Goal: Communication & Community: Answer question/provide support

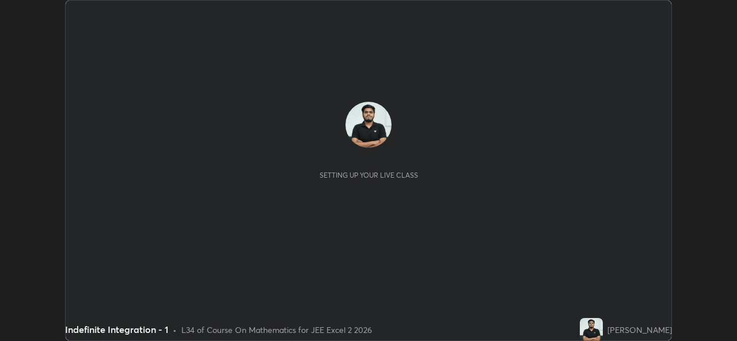
scroll to position [341, 736]
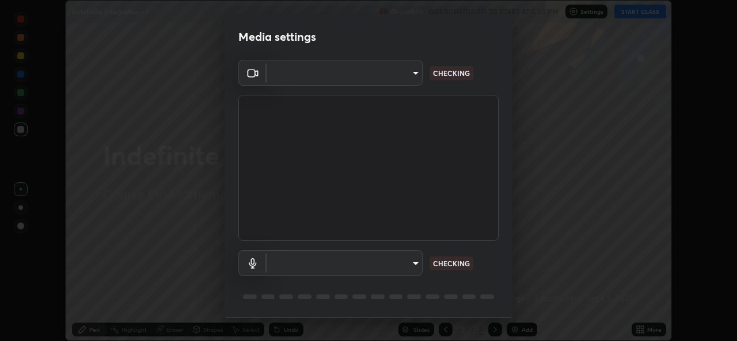
type input "02c526a7d083af2ea0f9b848da83c41b37d7728a07c2247aa6837277cf3aa32d"
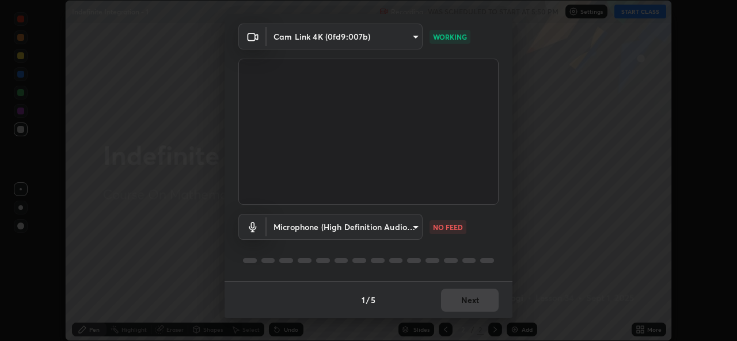
click at [407, 234] on body "Erase all Indefinite Integration - 1 Recording WAS SCHEDULED TO START AT 5:50 P…" at bounding box center [368, 170] width 737 height 341
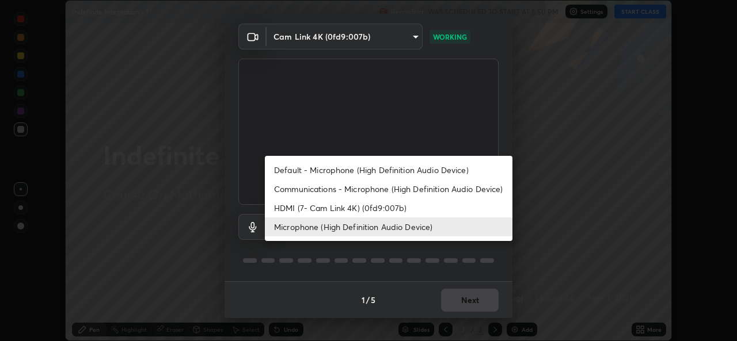
click at [330, 182] on li "Communications - Microphone (High Definition Audio Device)" at bounding box center [389, 189] width 248 height 19
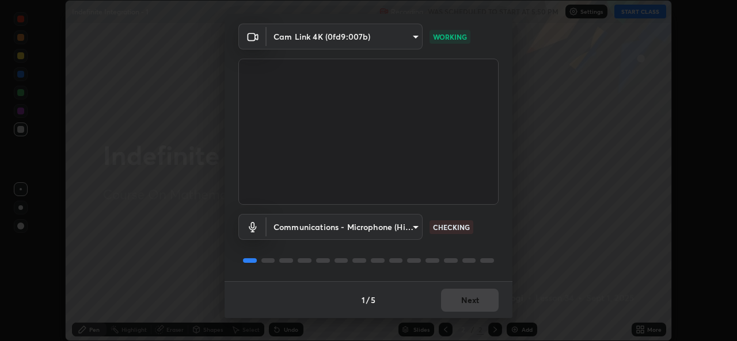
click at [347, 223] on body "Erase all Indefinite Integration - 1 Recording WAS SCHEDULED TO START AT 5:50 P…" at bounding box center [368, 170] width 737 height 341
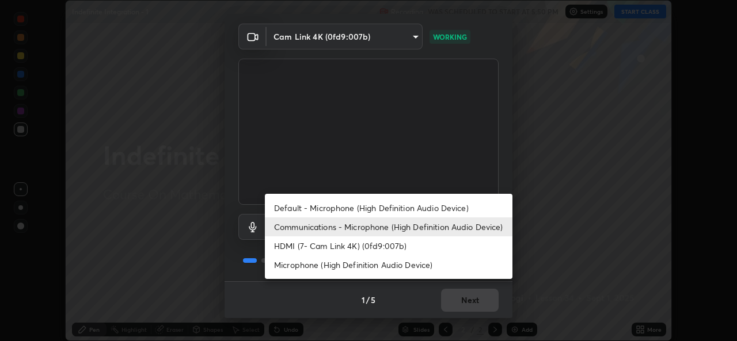
click at [324, 267] on li "Microphone (High Definition Audio Device)" at bounding box center [389, 265] width 248 height 19
type input "1f9b2b7b856d792cc5f4e166810154640c8dc3d584de9c331c588b9cd70d1665"
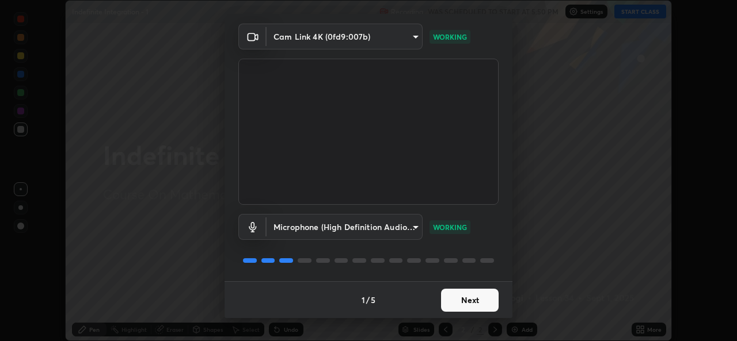
click at [473, 307] on button "Next" at bounding box center [470, 300] width 58 height 23
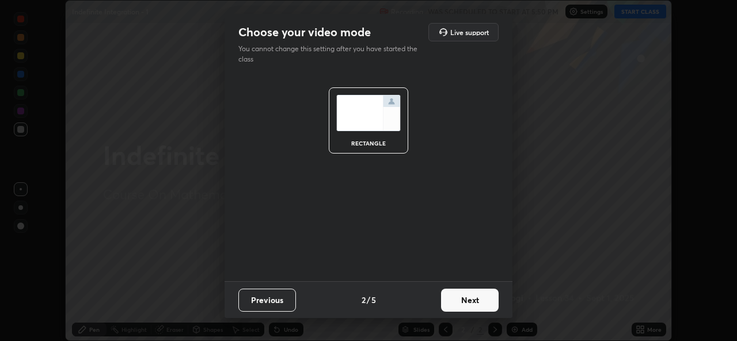
click at [477, 303] on button "Next" at bounding box center [470, 300] width 58 height 23
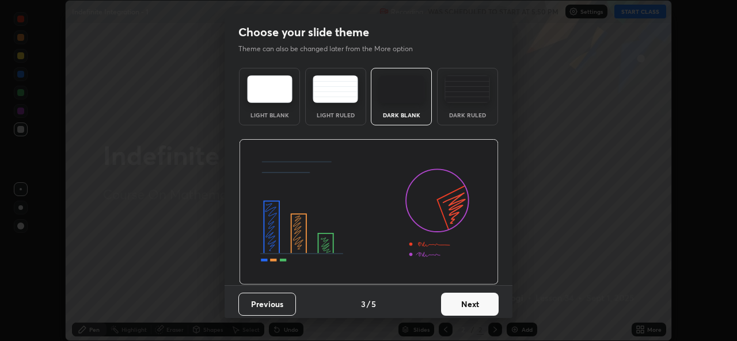
click at [485, 299] on button "Next" at bounding box center [470, 304] width 58 height 23
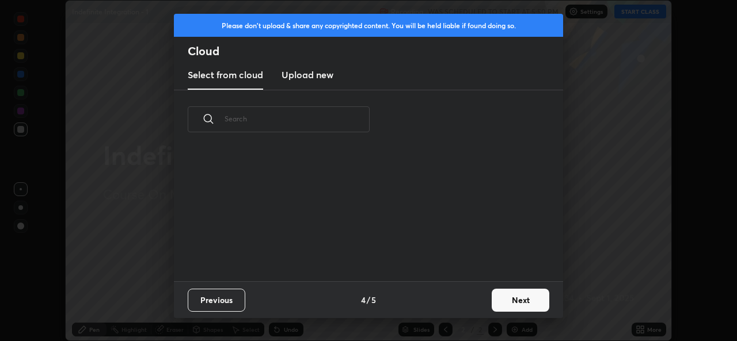
click at [483, 303] on div "Previous 4 / 5 Next" at bounding box center [368, 300] width 389 height 37
click at [510, 305] on button "Next" at bounding box center [521, 300] width 58 height 23
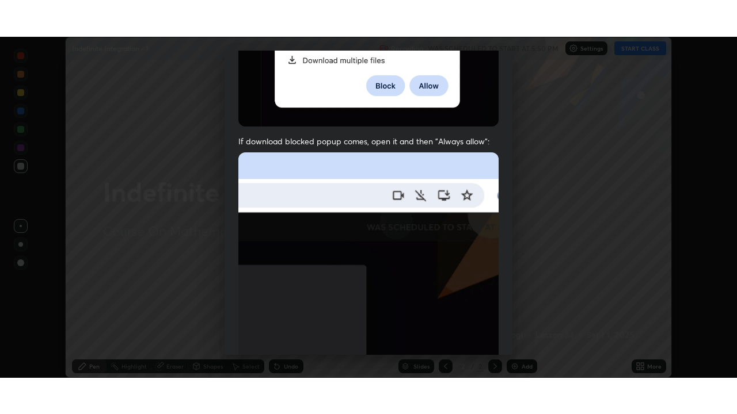
scroll to position [271, 0]
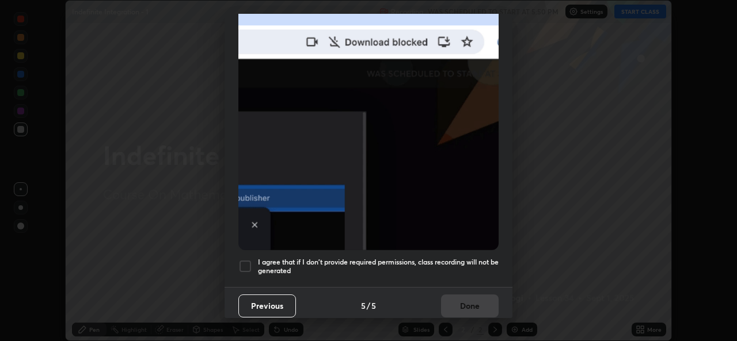
click at [241, 263] on div at bounding box center [245, 267] width 14 height 14
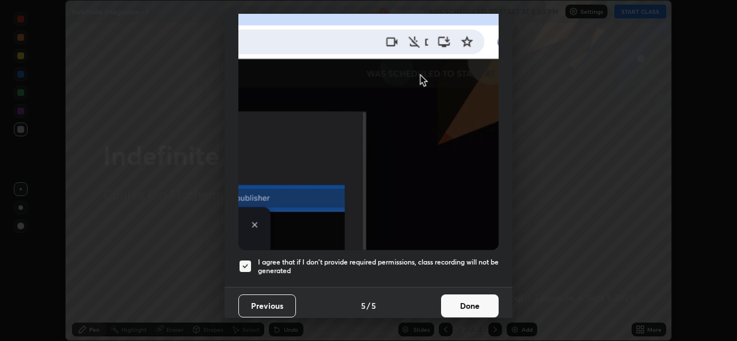
click at [478, 301] on button "Done" at bounding box center [470, 306] width 58 height 23
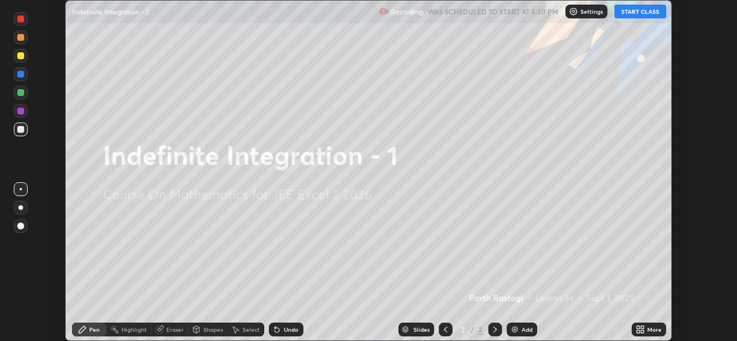
click at [638, 14] on button "START CLASS" at bounding box center [640, 12] width 52 height 14
click at [644, 330] on icon at bounding box center [640, 329] width 9 height 9
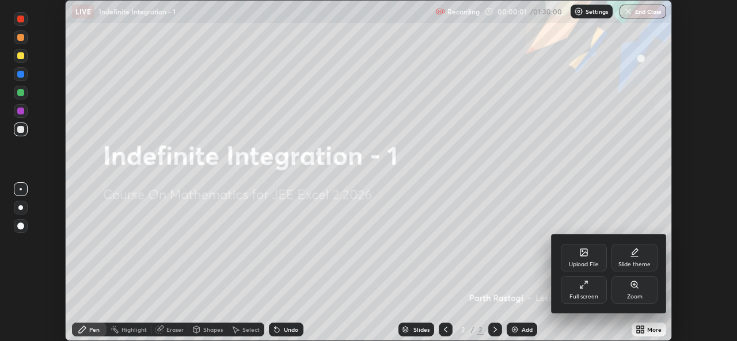
click at [586, 291] on div "Full screen" at bounding box center [584, 290] width 46 height 28
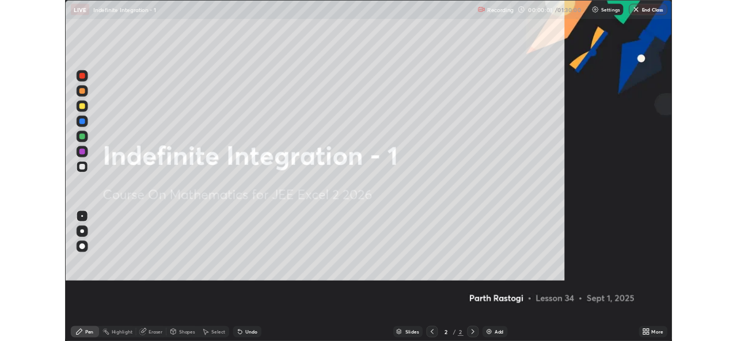
scroll to position [414, 737]
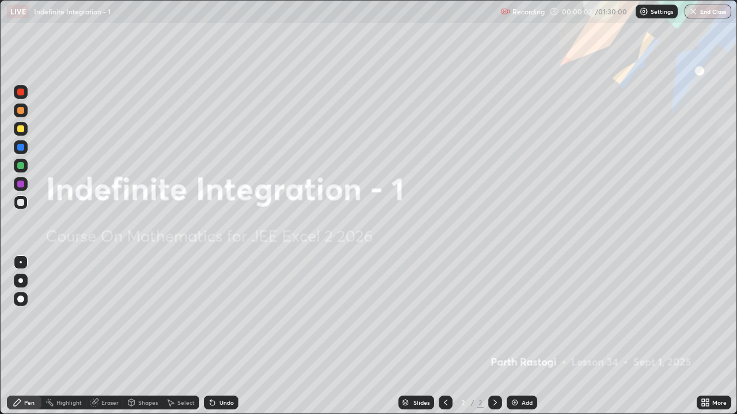
click at [522, 341] on div "Add" at bounding box center [527, 403] width 11 height 6
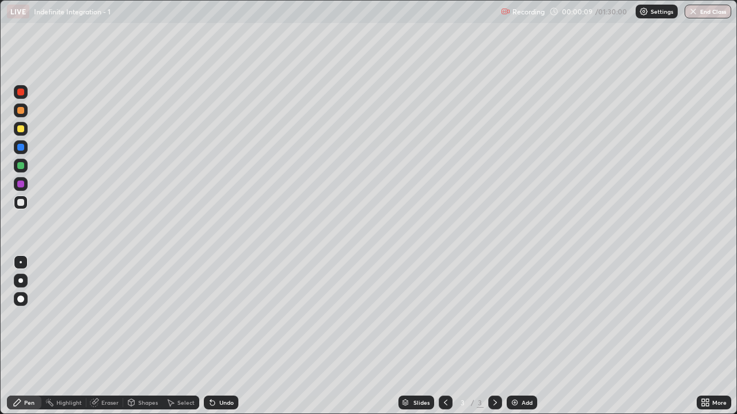
click at [150, 341] on div "Shapes" at bounding box center [148, 403] width 20 height 6
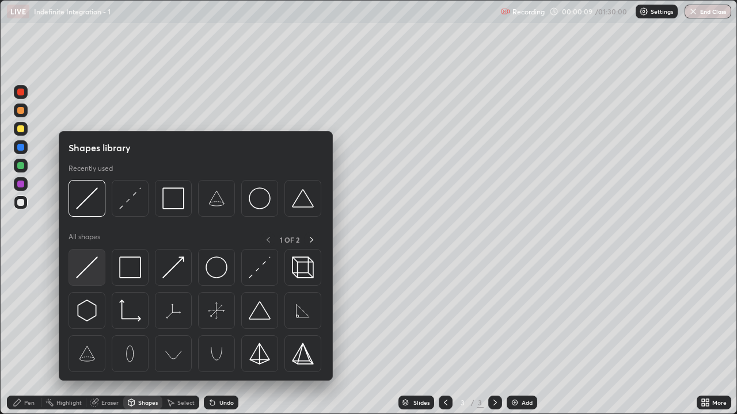
click at [85, 267] on img at bounding box center [87, 268] width 22 height 22
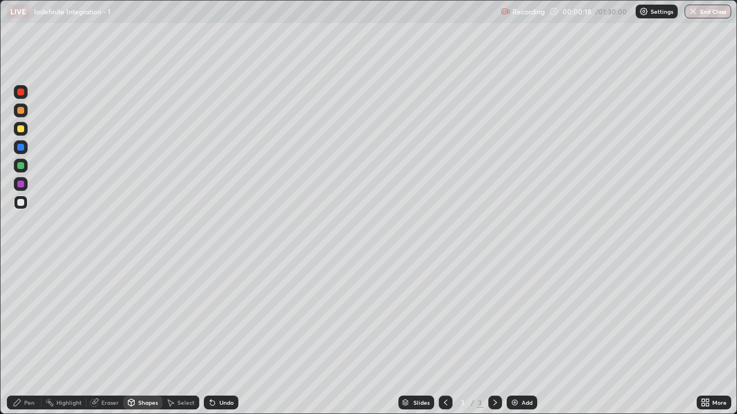
click at [17, 129] on div at bounding box center [20, 129] width 7 height 7
click at [20, 129] on div at bounding box center [20, 129] width 7 height 7
click at [25, 341] on div "Pen" at bounding box center [29, 403] width 10 height 6
click at [185, 341] on div "Select" at bounding box center [185, 403] width 17 height 6
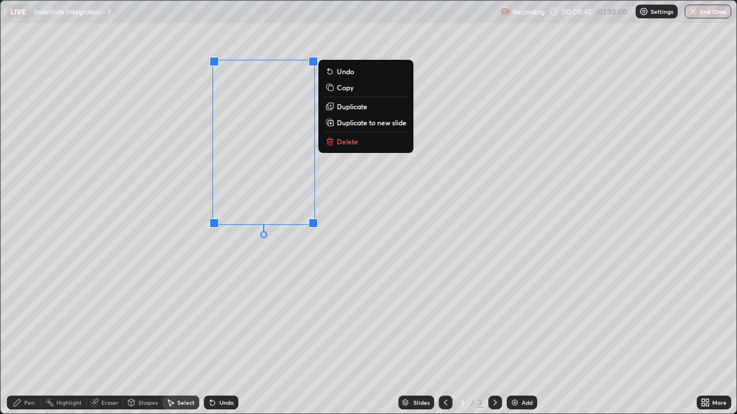
click at [339, 108] on p "Duplicate" at bounding box center [352, 106] width 31 height 9
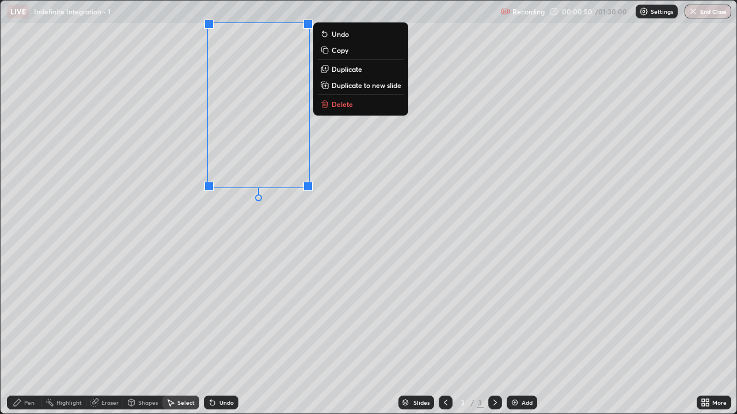
click at [335, 71] on p "Duplicate" at bounding box center [347, 68] width 31 height 9
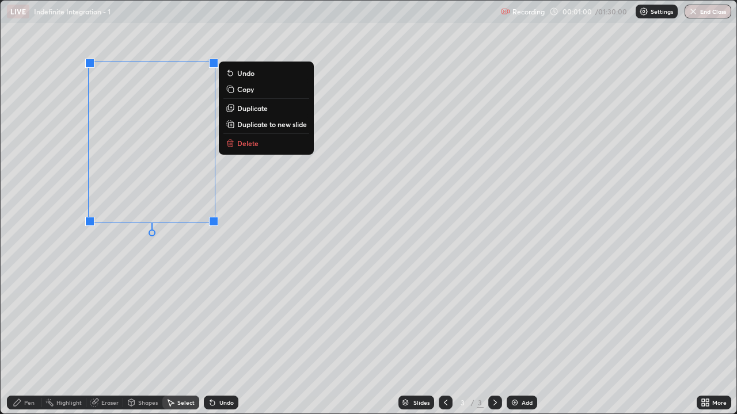
click at [240, 111] on p "Duplicate" at bounding box center [252, 108] width 31 height 9
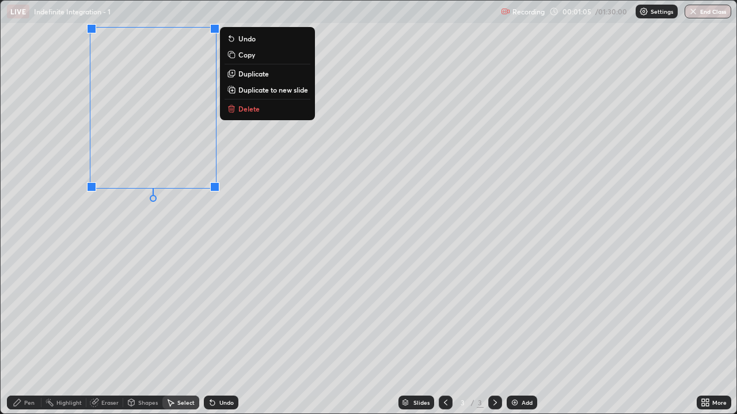
click at [237, 78] on button "Duplicate" at bounding box center [268, 74] width 86 height 14
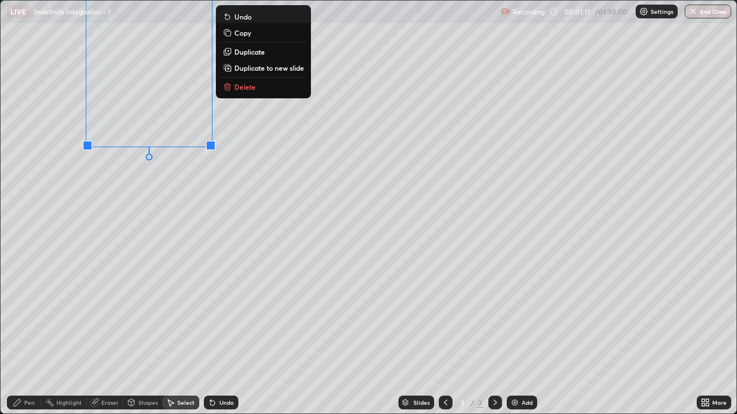
click at [28, 341] on div "Pen" at bounding box center [29, 403] width 10 height 6
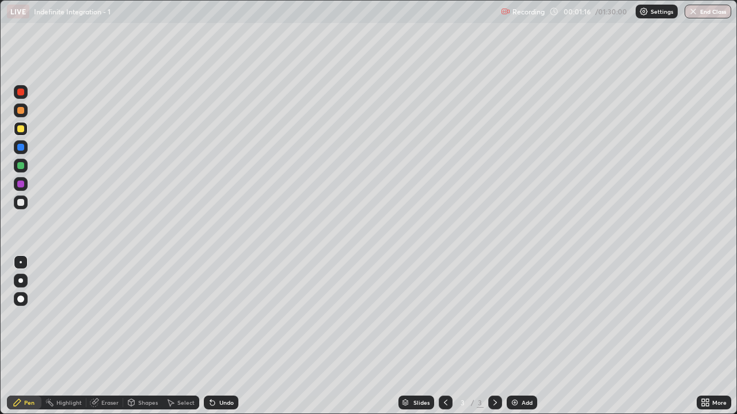
click at [26, 169] on div at bounding box center [21, 166] width 14 height 14
click at [713, 341] on div "More" at bounding box center [719, 403] width 14 height 6
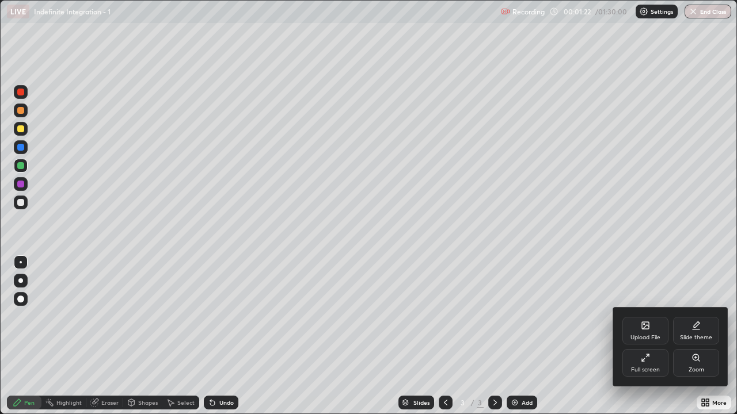
click at [651, 341] on div "Full screen" at bounding box center [645, 363] width 46 height 28
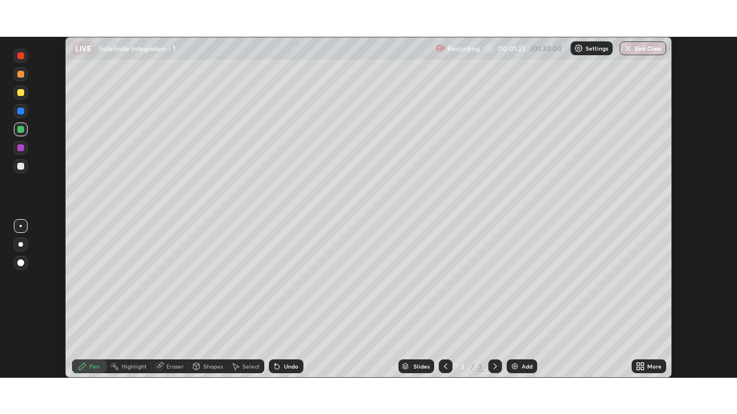
scroll to position [57228, 56833]
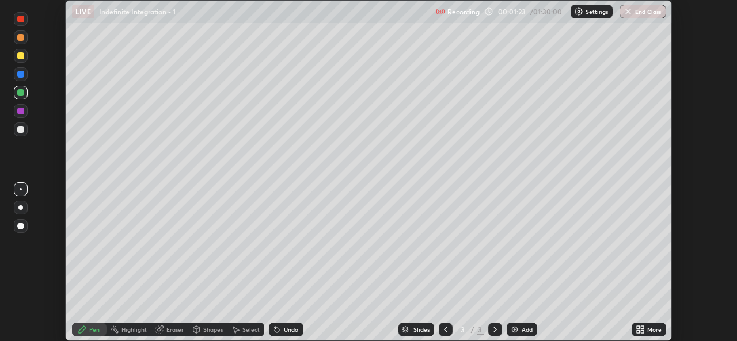
click at [653, 332] on div "More" at bounding box center [654, 330] width 14 height 6
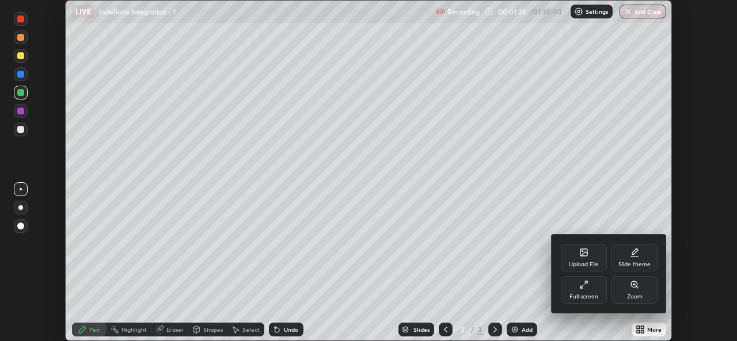
click at [588, 297] on div "Full screen" at bounding box center [583, 297] width 29 height 6
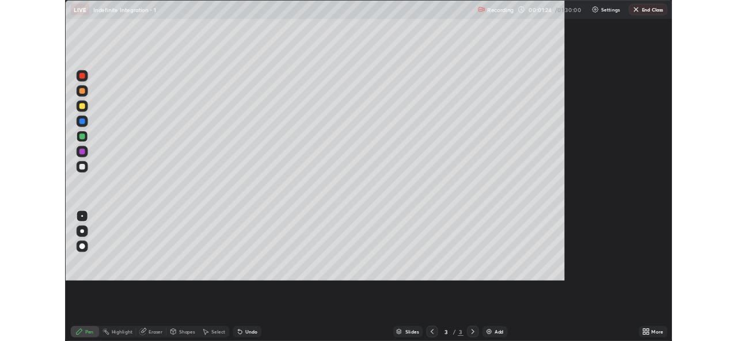
scroll to position [414, 737]
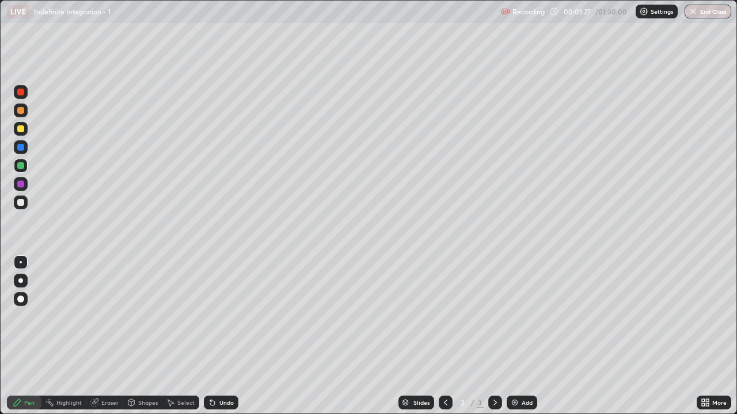
click at [108, 341] on div "Eraser" at bounding box center [109, 403] width 17 height 6
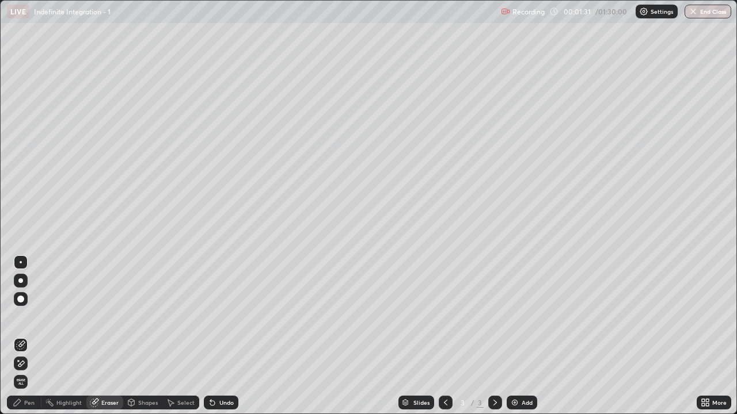
click at [28, 341] on div "Pen" at bounding box center [24, 403] width 35 height 14
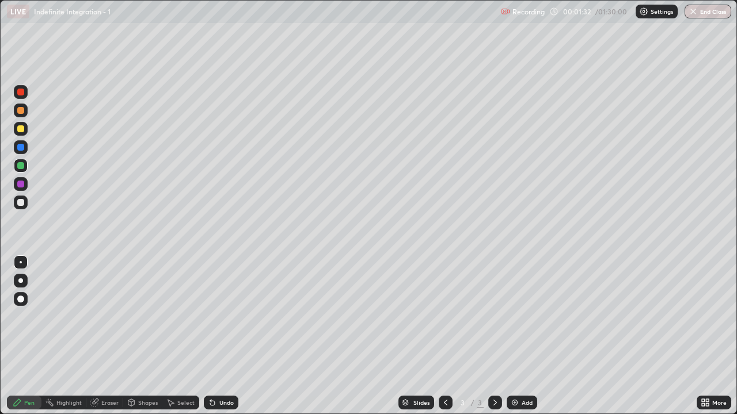
click at [21, 281] on div at bounding box center [20, 281] width 5 height 5
click at [28, 341] on div "Pen" at bounding box center [29, 403] width 10 height 6
click at [140, 341] on div "Shapes" at bounding box center [142, 403] width 39 height 14
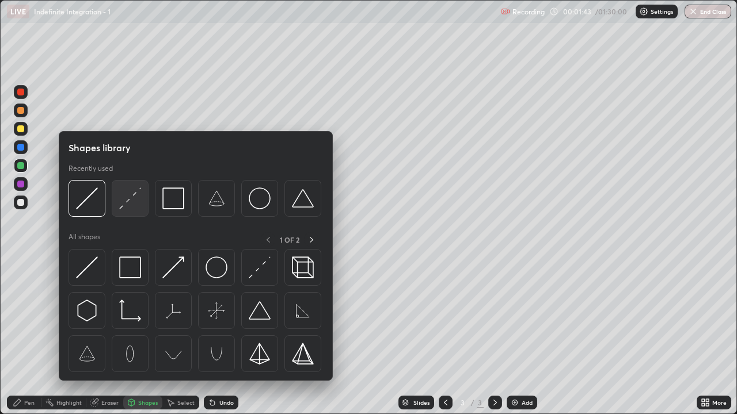
click at [127, 206] on img at bounding box center [130, 199] width 22 height 22
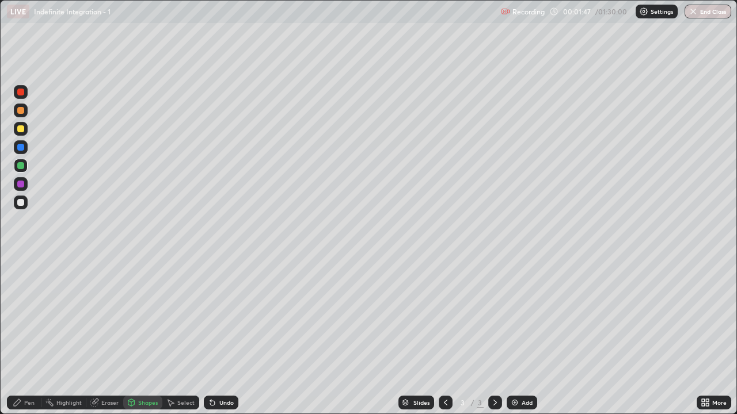
click at [29, 341] on div "Pen" at bounding box center [24, 403] width 35 height 14
click at [225, 341] on div "Undo" at bounding box center [226, 403] width 14 height 6
click at [18, 169] on div at bounding box center [20, 165] width 7 height 7
click at [515, 341] on img at bounding box center [514, 402] width 9 height 9
click at [21, 167] on div at bounding box center [20, 165] width 7 height 7
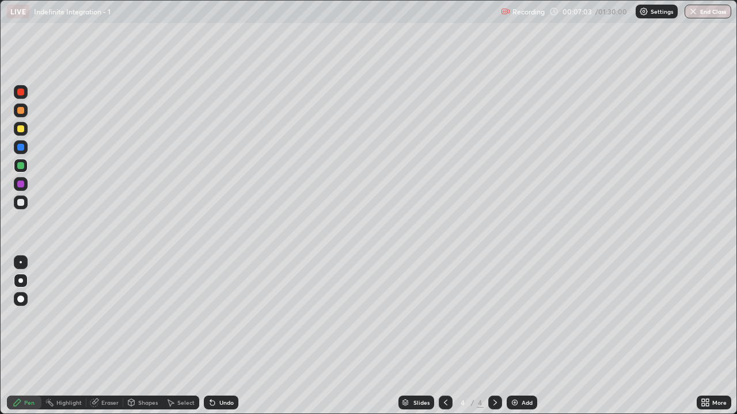
click at [23, 205] on div at bounding box center [20, 202] width 7 height 7
click at [17, 131] on div at bounding box center [20, 129] width 7 height 7
click at [16, 202] on div at bounding box center [21, 203] width 14 height 14
click at [224, 341] on div "Undo" at bounding box center [226, 403] width 14 height 6
click at [102, 341] on div "Eraser" at bounding box center [109, 403] width 17 height 6
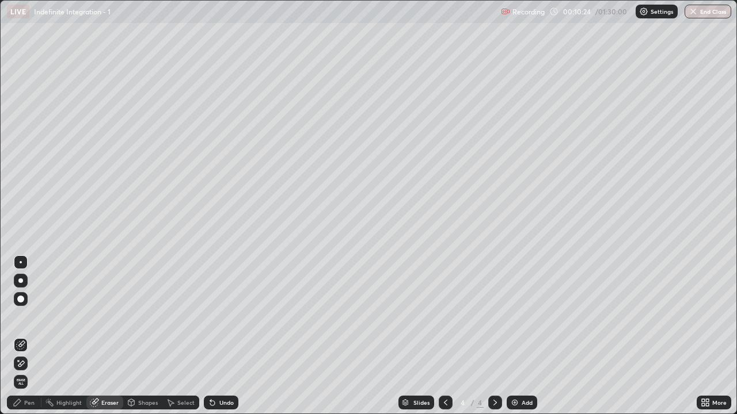
click at [23, 341] on div "Pen" at bounding box center [24, 403] width 35 height 14
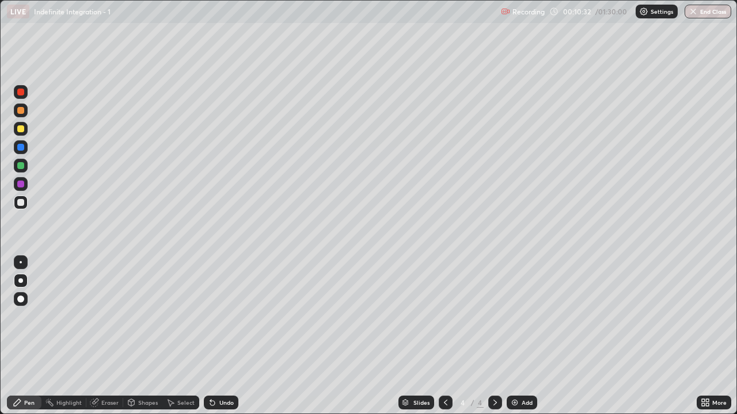
click at [219, 341] on div "Undo" at bounding box center [226, 403] width 14 height 6
click at [112, 341] on div "Eraser" at bounding box center [109, 403] width 17 height 6
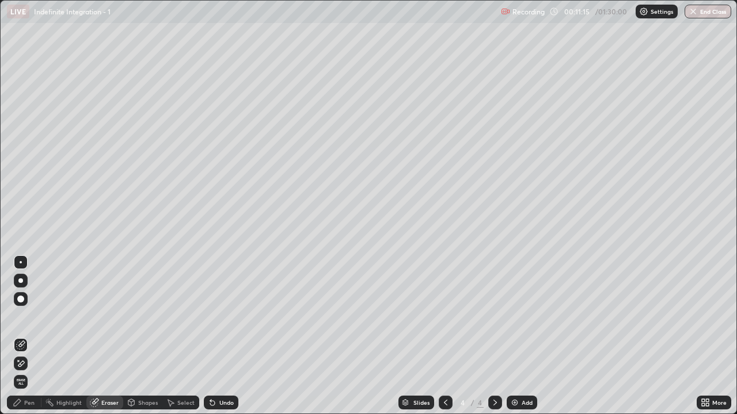
click at [26, 341] on div at bounding box center [21, 364] width 14 height 14
click at [528, 341] on div "Add" at bounding box center [527, 403] width 11 height 6
click at [32, 341] on div "Pen" at bounding box center [24, 403] width 35 height 14
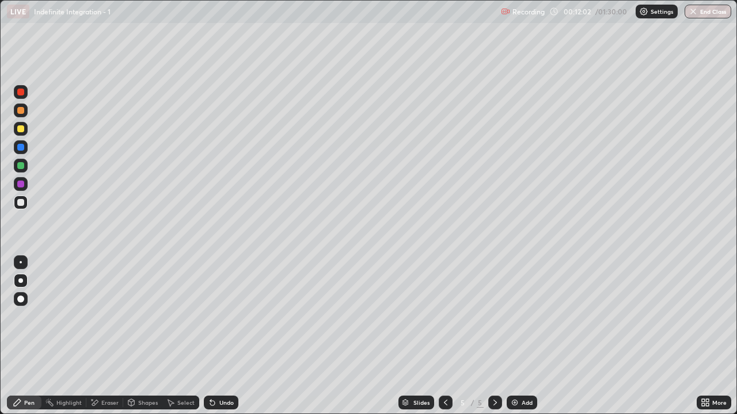
click at [106, 341] on div "Eraser" at bounding box center [104, 403] width 37 height 14
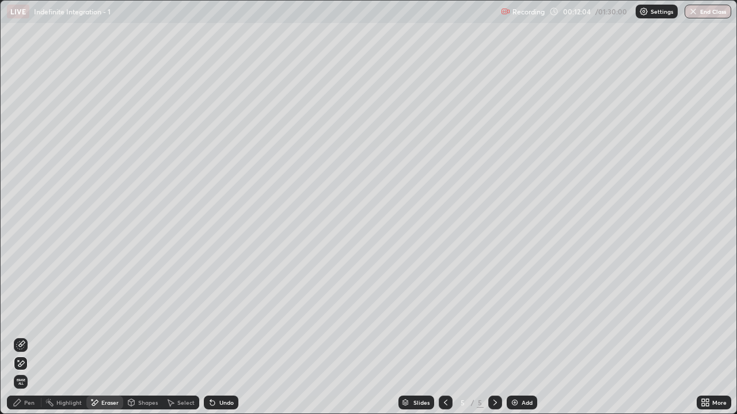
click at [29, 341] on div "Pen" at bounding box center [24, 403] width 35 height 14
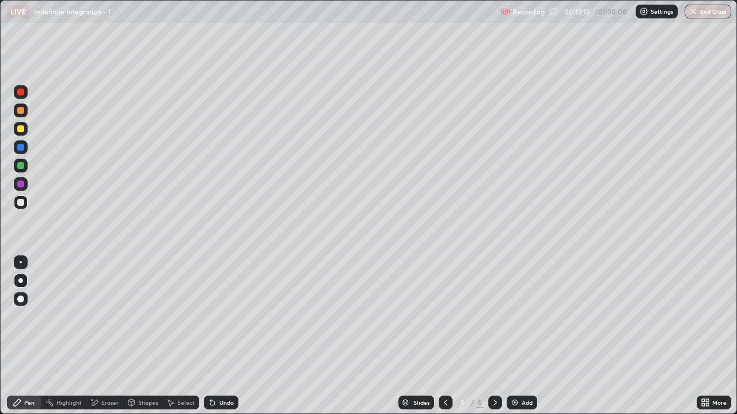
click at [224, 341] on div "Undo" at bounding box center [226, 403] width 14 height 6
click at [222, 341] on div "Undo" at bounding box center [226, 403] width 14 height 6
click at [189, 341] on div "Select" at bounding box center [185, 403] width 17 height 6
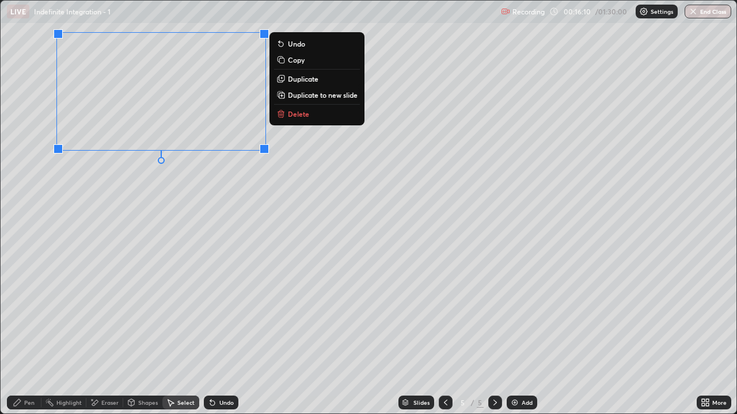
click at [305, 95] on p "Duplicate to new slide" at bounding box center [323, 94] width 70 height 9
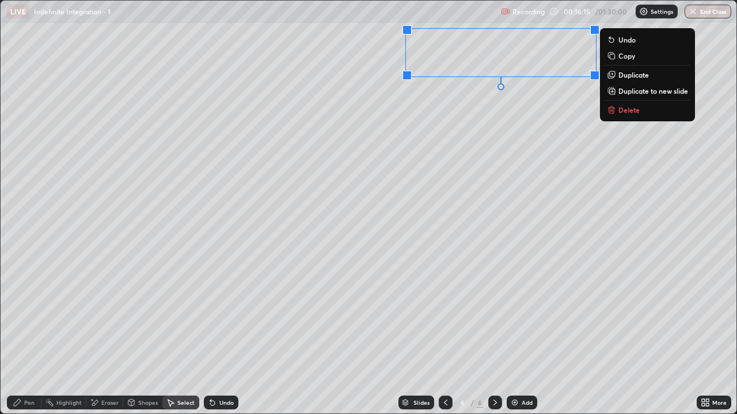
click at [713, 341] on div "More" at bounding box center [714, 403] width 35 height 14
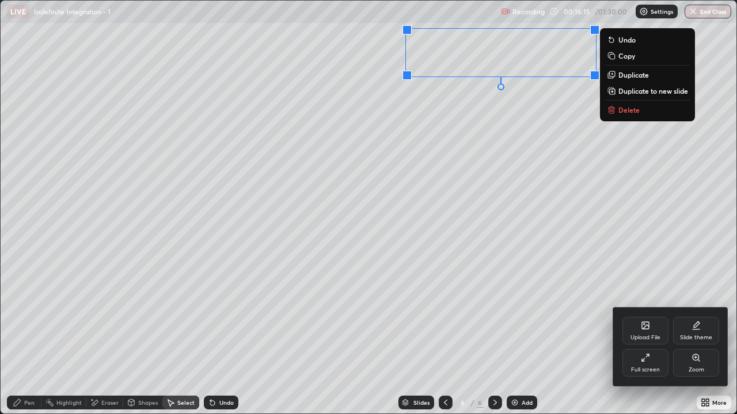
click at [641, 341] on div "Full screen" at bounding box center [645, 363] width 46 height 28
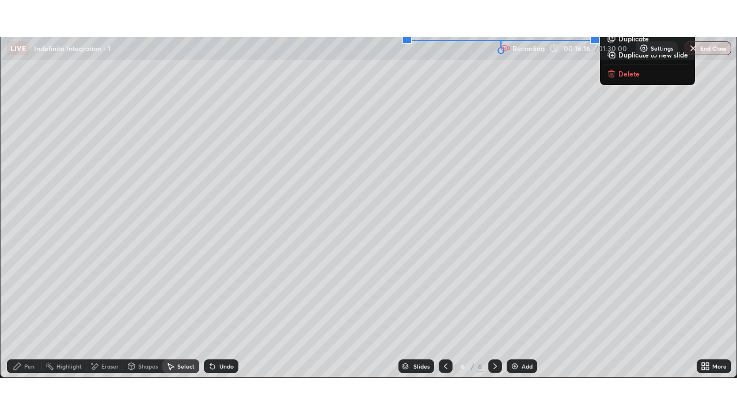
scroll to position [57228, 56833]
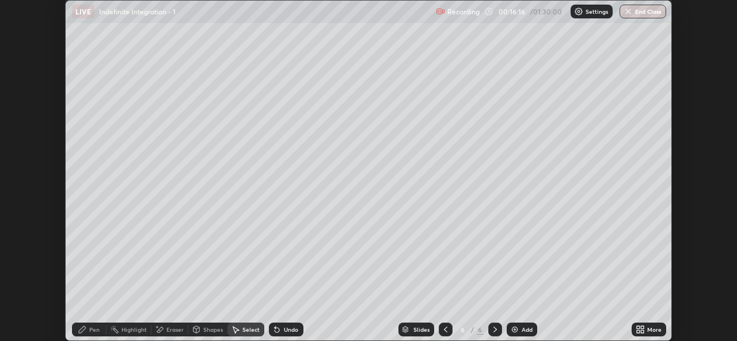
click at [651, 332] on div "More" at bounding box center [654, 330] width 14 height 6
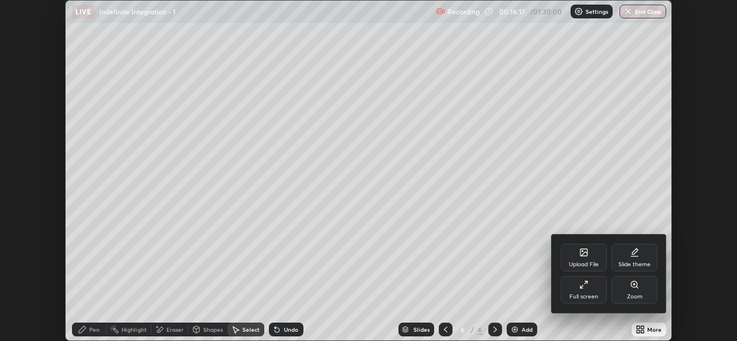
click at [580, 294] on div "Full screen" at bounding box center [583, 297] width 29 height 6
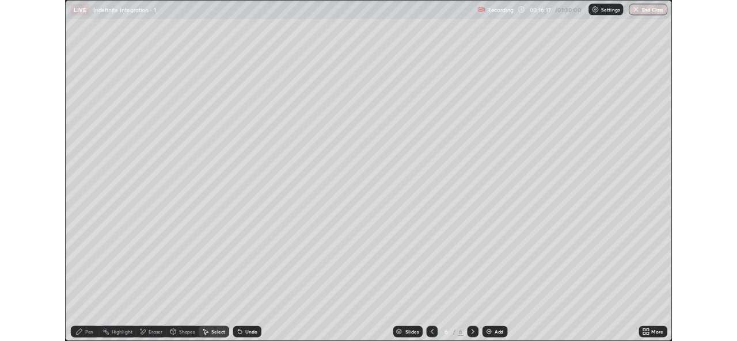
scroll to position [414, 737]
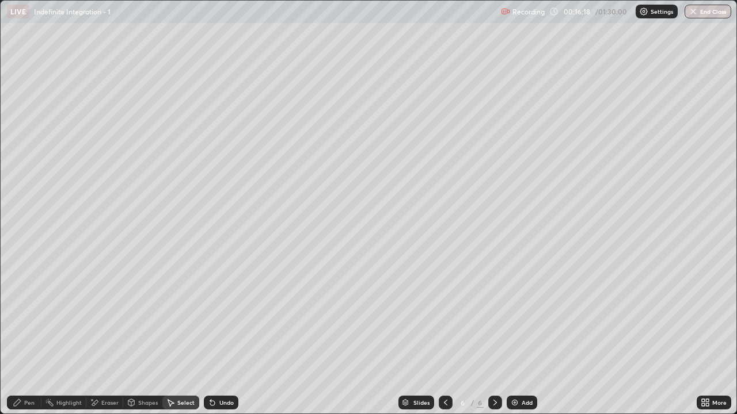
click at [25, 341] on div "Pen" at bounding box center [29, 403] width 10 height 6
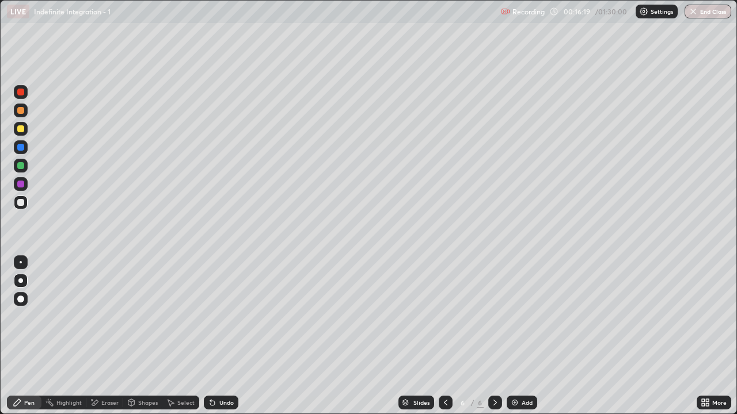
click at [17, 128] on div at bounding box center [20, 129] width 7 height 7
click at [445, 341] on icon at bounding box center [445, 402] width 9 height 9
click at [181, 341] on div "Select" at bounding box center [180, 403] width 37 height 14
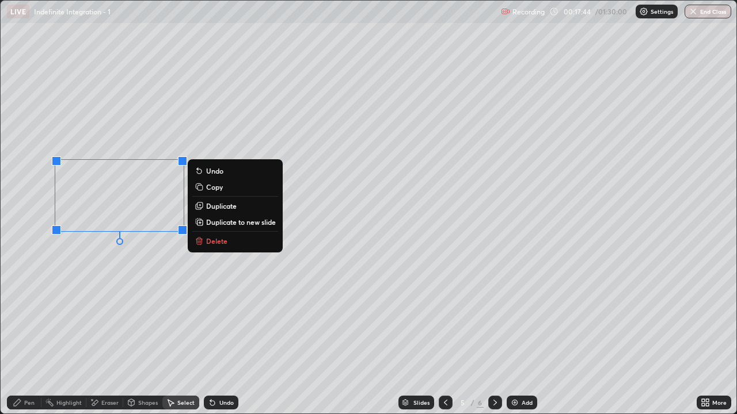
click at [212, 188] on p "Copy" at bounding box center [214, 186] width 17 height 9
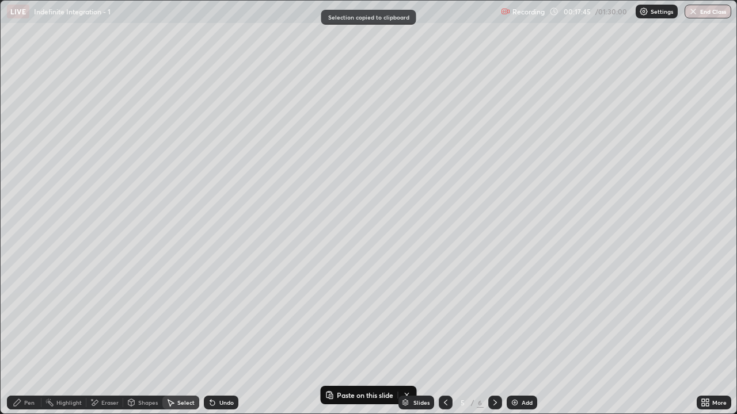
click at [494, 341] on icon at bounding box center [494, 402] width 9 height 9
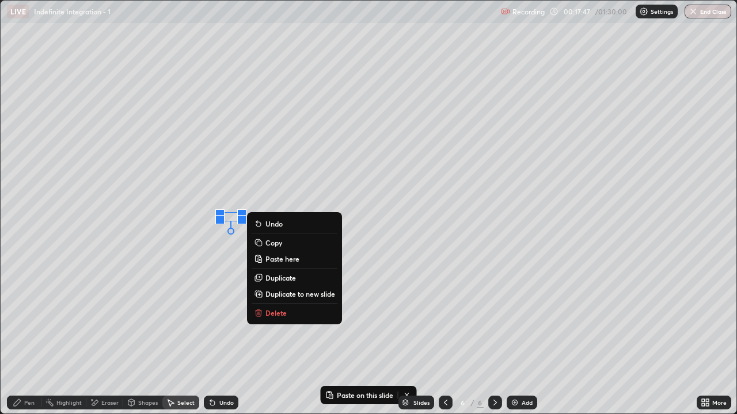
click at [277, 258] on p "Paste here" at bounding box center [282, 258] width 34 height 9
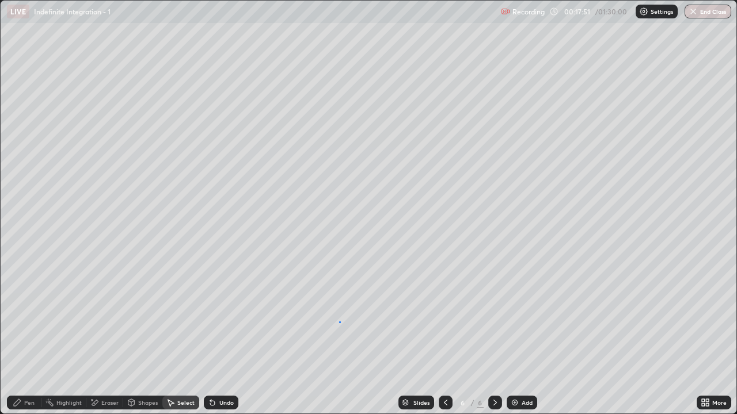
click at [340, 322] on div "0 ° Undo Copy Paste here Duplicate Duplicate to new slide Delete" at bounding box center [369, 207] width 736 height 413
click at [32, 341] on div "Pen" at bounding box center [24, 403] width 35 height 14
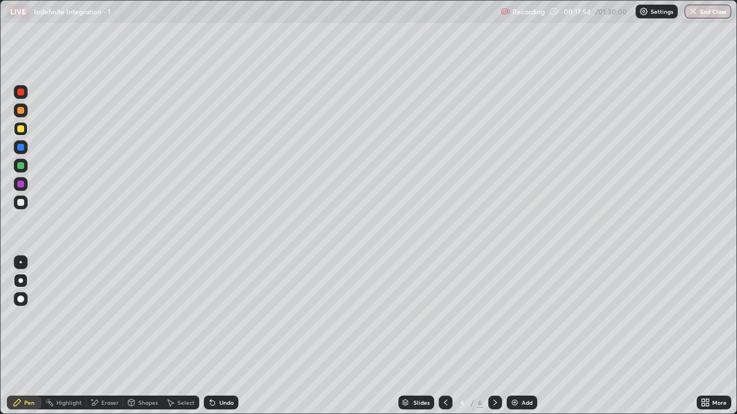
click at [713, 341] on div "More" at bounding box center [719, 403] width 14 height 6
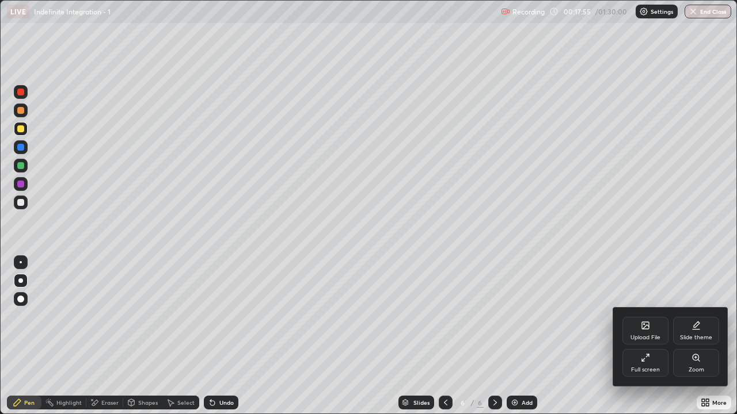
click at [644, 341] on div "Full screen" at bounding box center [645, 370] width 29 height 6
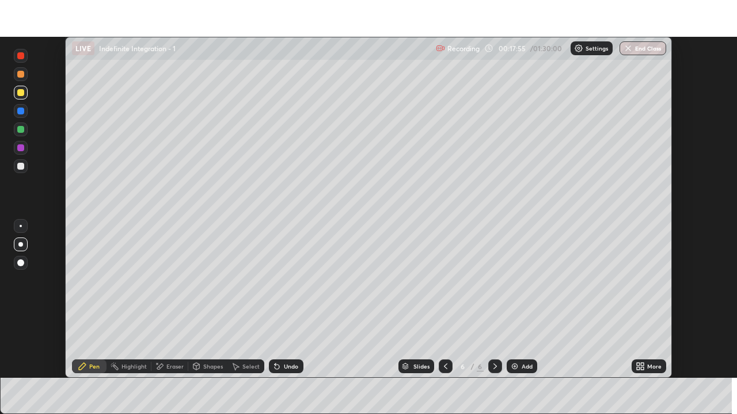
scroll to position [57228, 56833]
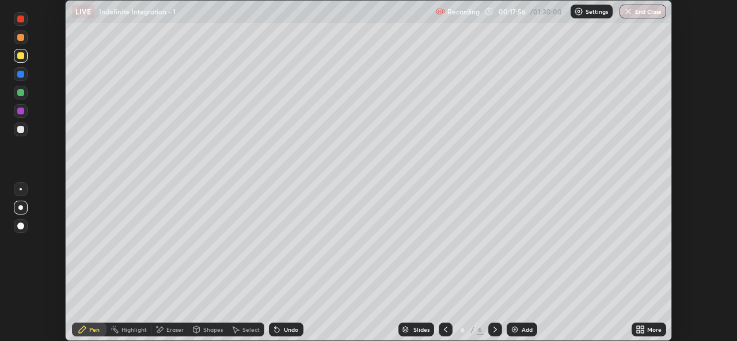
click at [647, 334] on div "More" at bounding box center [649, 330] width 35 height 14
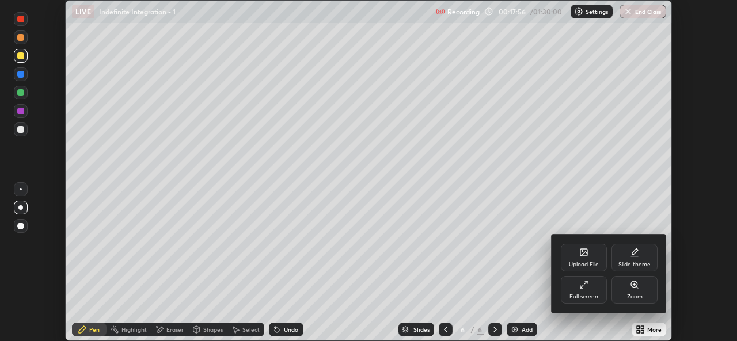
click at [576, 302] on div "Full screen" at bounding box center [584, 290] width 46 height 28
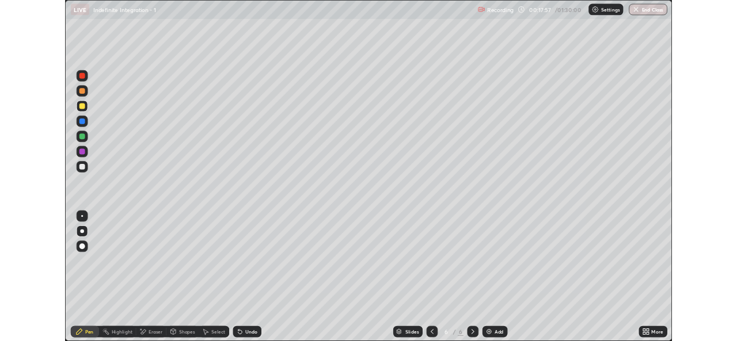
scroll to position [414, 737]
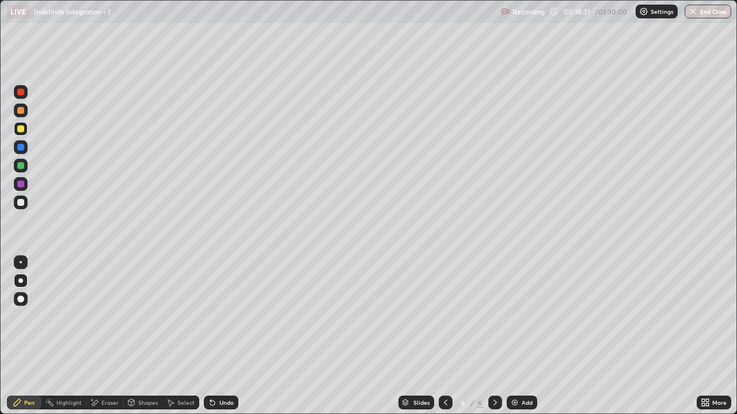
click at [449, 341] on div at bounding box center [446, 402] width 14 height 23
click at [185, 341] on div "Select" at bounding box center [180, 403] width 37 height 14
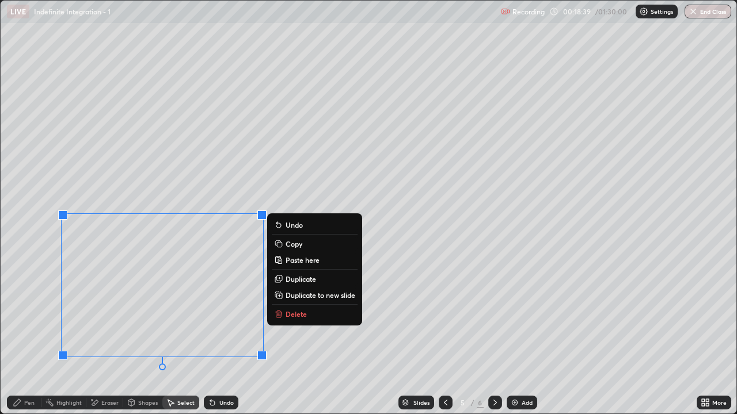
click at [298, 244] on p "Copy" at bounding box center [294, 243] width 17 height 9
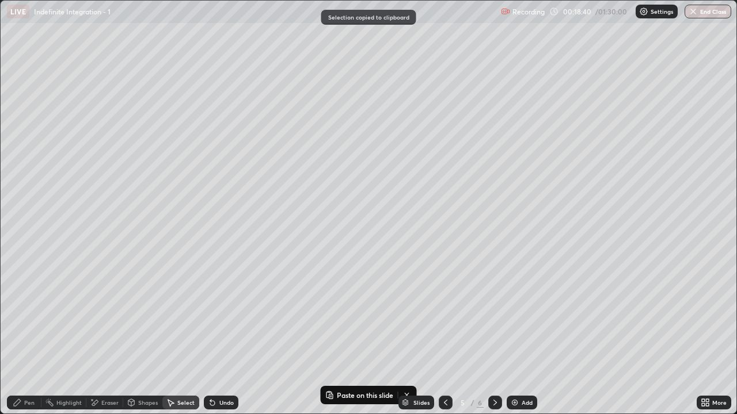
click at [494, 341] on icon at bounding box center [494, 402] width 9 height 9
click at [533, 341] on div "Add" at bounding box center [522, 403] width 31 height 14
click at [269, 203] on div "0 ° Undo Copy Paste here Duplicate Duplicate to new slide Delete" at bounding box center [369, 207] width 736 height 413
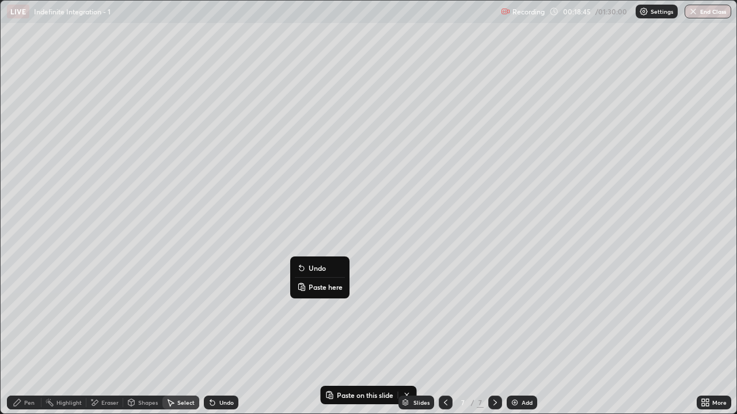
click at [321, 291] on p "Paste here" at bounding box center [326, 287] width 34 height 9
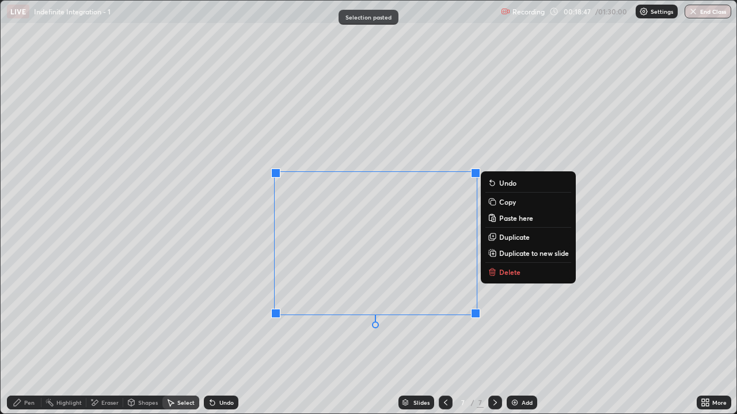
click at [414, 341] on div "0 ° Undo Copy Paste here Duplicate Duplicate to new slide Delete" at bounding box center [369, 207] width 736 height 413
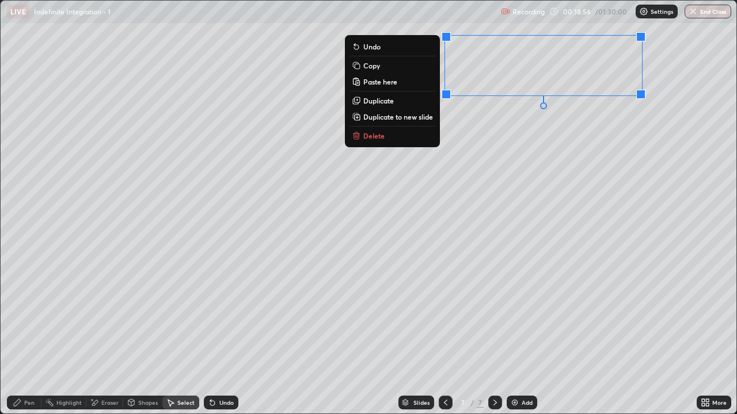
click at [613, 276] on div "0 ° Undo Copy Paste here Duplicate Duplicate to new slide Delete" at bounding box center [369, 207] width 736 height 413
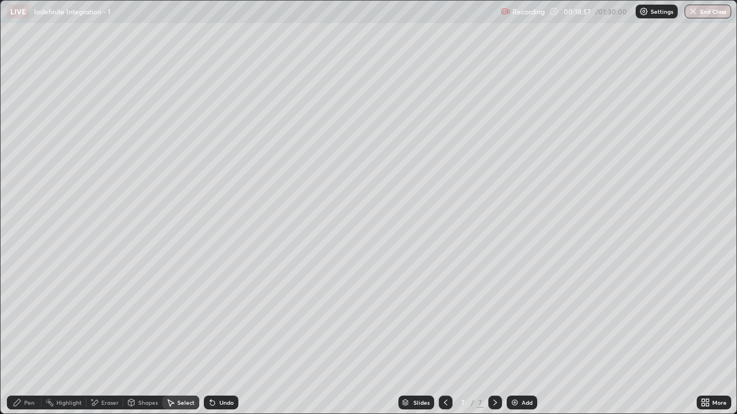
click at [713, 341] on div "More" at bounding box center [714, 403] width 35 height 14
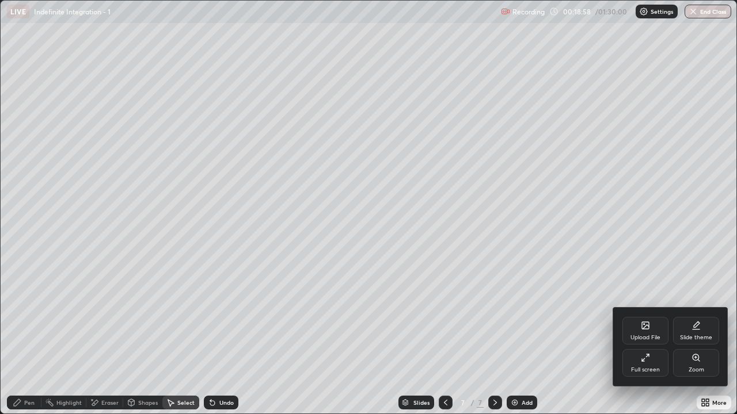
click at [651, 341] on div "Full screen" at bounding box center [645, 363] width 46 height 28
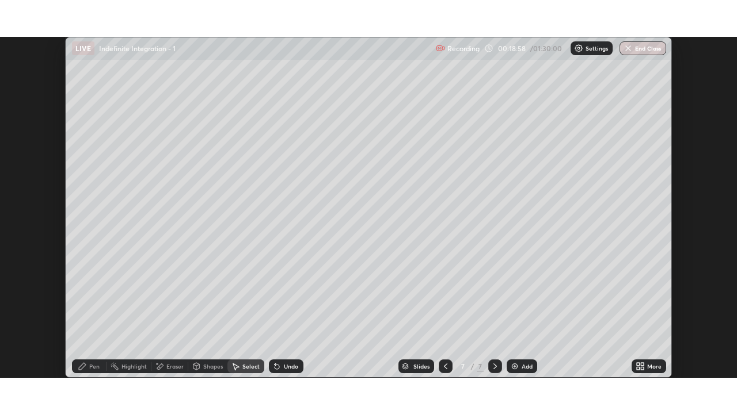
scroll to position [57228, 56833]
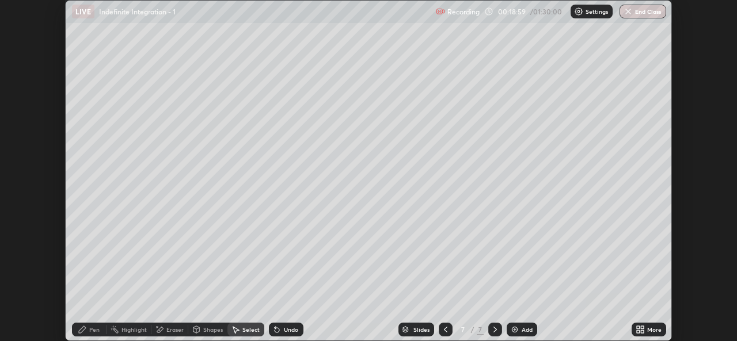
click at [644, 329] on icon at bounding box center [640, 329] width 9 height 9
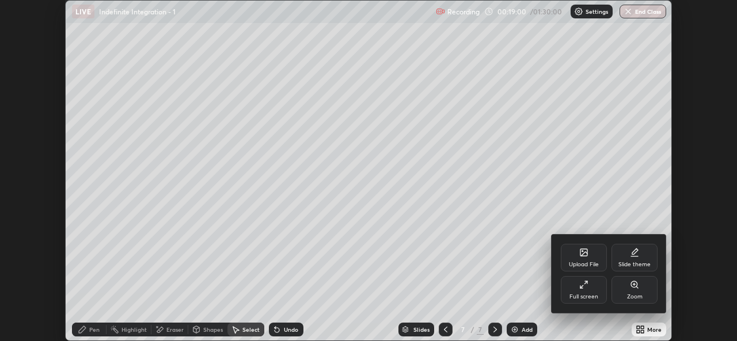
click at [587, 289] on icon at bounding box center [583, 284] width 9 height 9
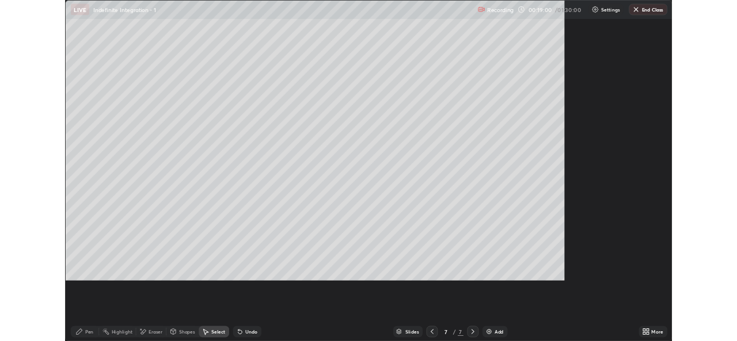
scroll to position [414, 737]
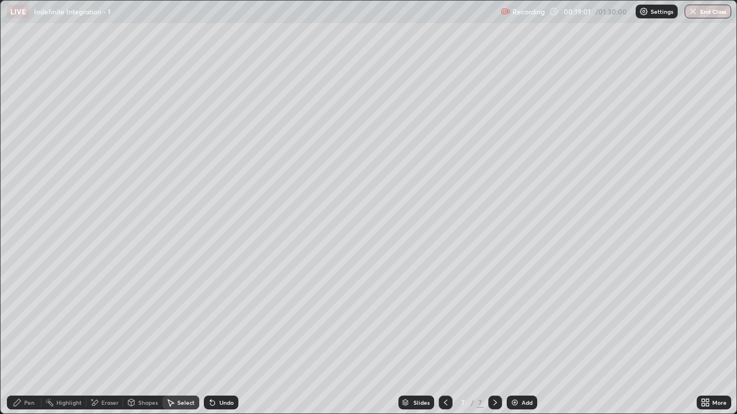
click at [442, 341] on icon at bounding box center [445, 402] width 9 height 9
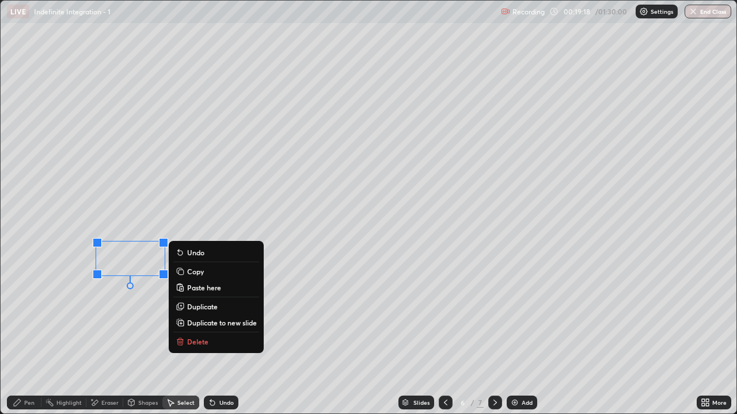
click at [265, 341] on div "0 ° Undo Copy Paste here Duplicate Duplicate to new slide Delete" at bounding box center [369, 207] width 736 height 413
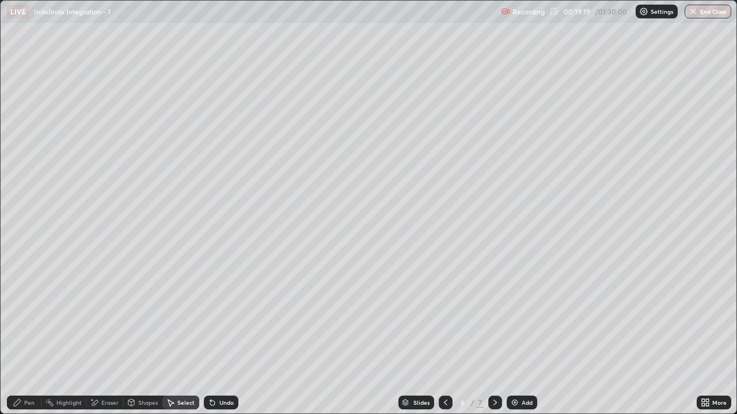
click at [28, 341] on div "Pen" at bounding box center [24, 403] width 35 height 14
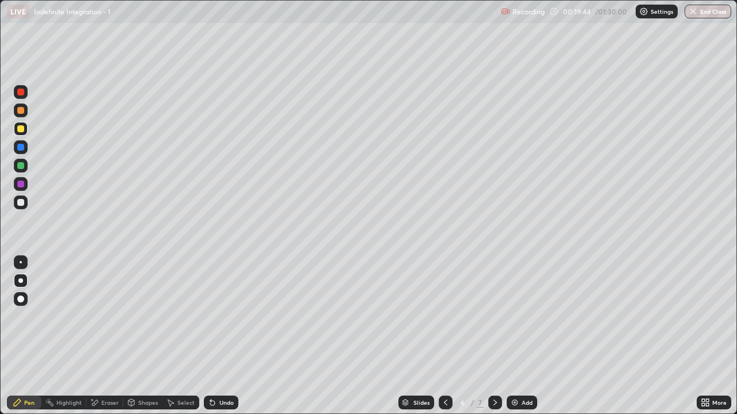
click at [495, 341] on icon at bounding box center [494, 402] width 9 height 9
click at [104, 341] on div "Eraser" at bounding box center [104, 403] width 37 height 14
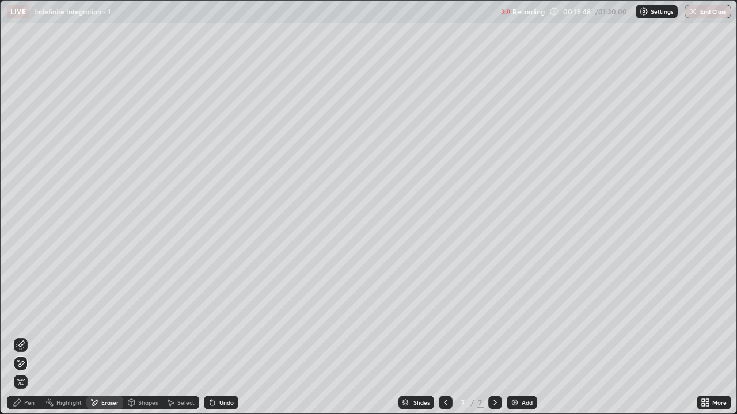
click at [26, 341] on div "Pen" at bounding box center [24, 403] width 35 height 14
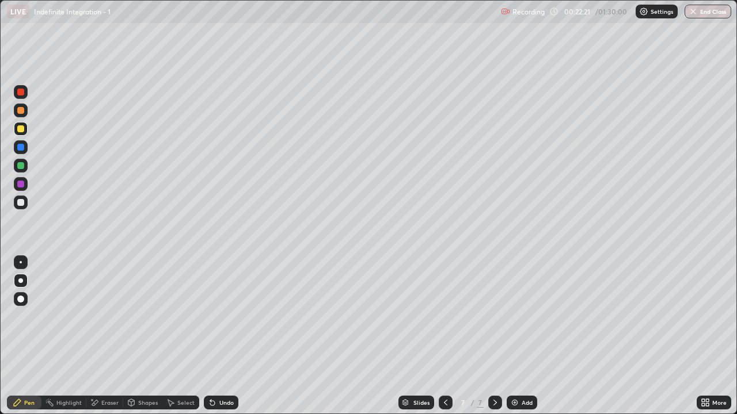
click at [444, 341] on icon at bounding box center [445, 403] width 3 height 6
click at [444, 341] on icon at bounding box center [445, 402] width 9 height 9
click at [180, 341] on div "Select" at bounding box center [185, 403] width 17 height 6
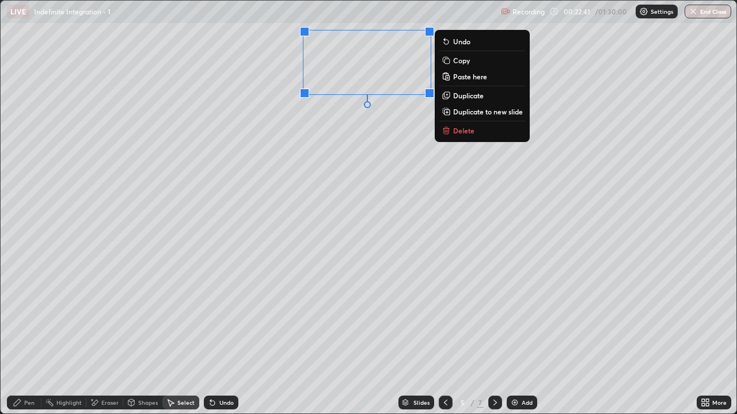
click at [28, 341] on div "Pen" at bounding box center [24, 403] width 35 height 14
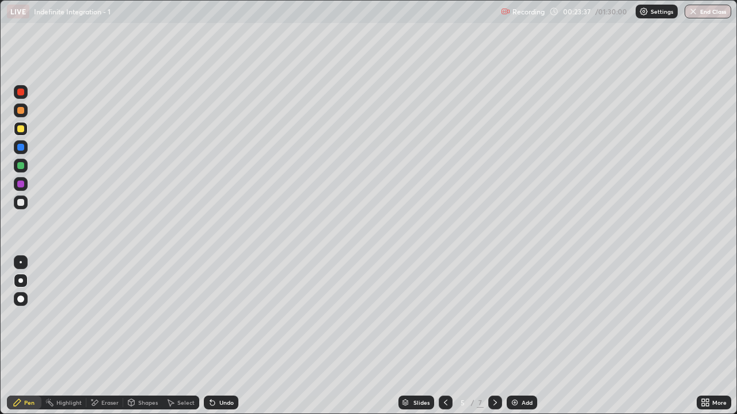
click at [104, 341] on div "Eraser" at bounding box center [109, 403] width 17 height 6
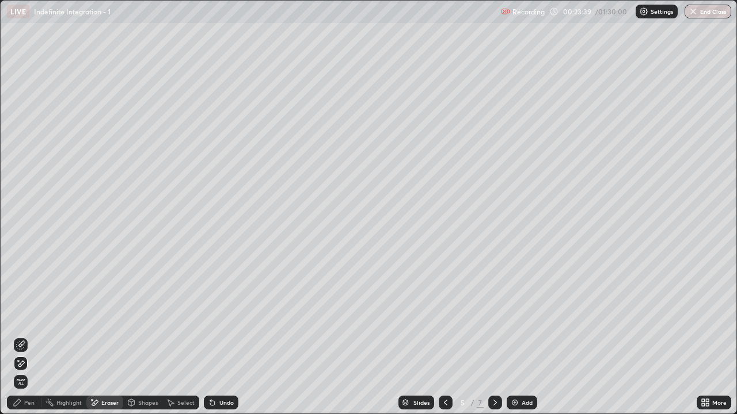
click at [26, 341] on div "Pen" at bounding box center [24, 403] width 35 height 14
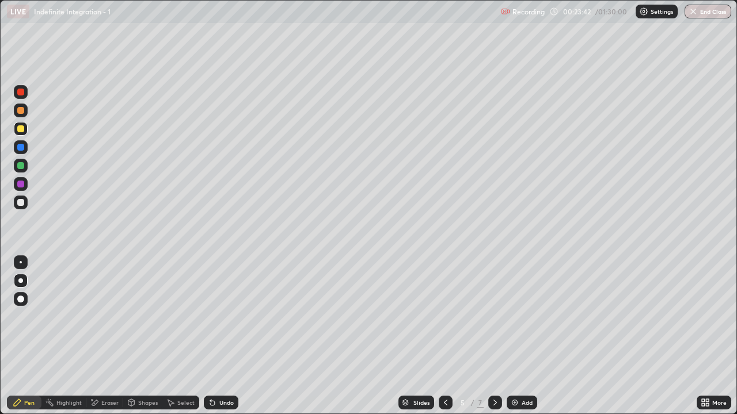
click at [108, 341] on div "Eraser" at bounding box center [109, 403] width 17 height 6
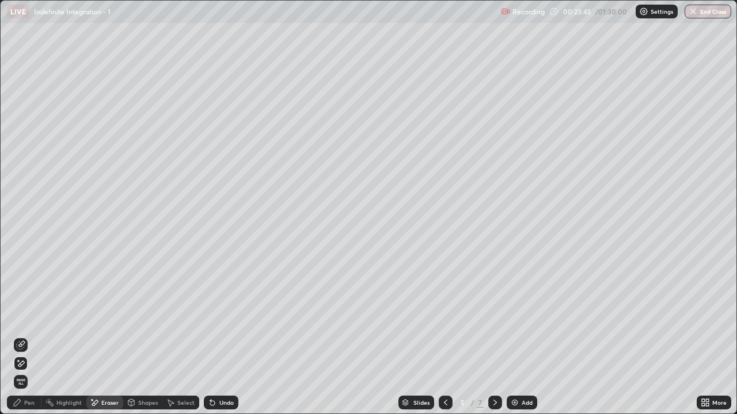
click at [714, 341] on div "More" at bounding box center [719, 403] width 14 height 6
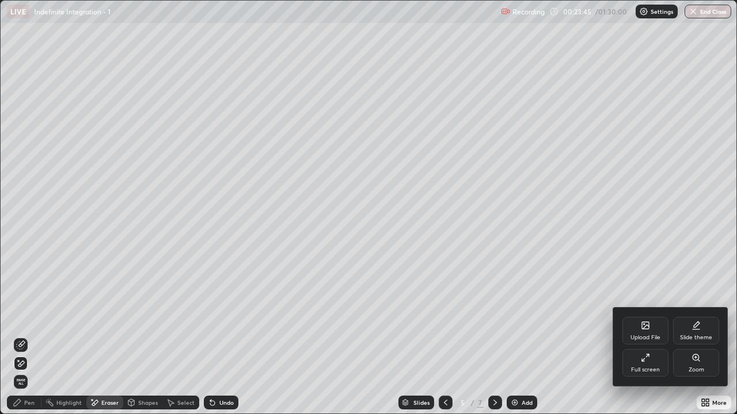
click at [644, 341] on div "Full screen" at bounding box center [645, 363] width 46 height 28
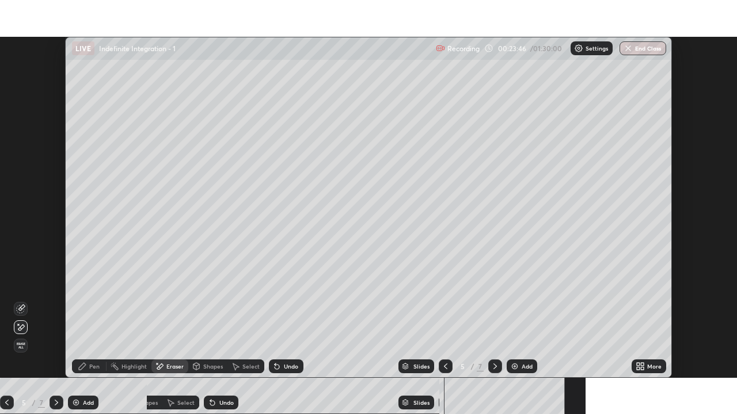
scroll to position [57228, 56833]
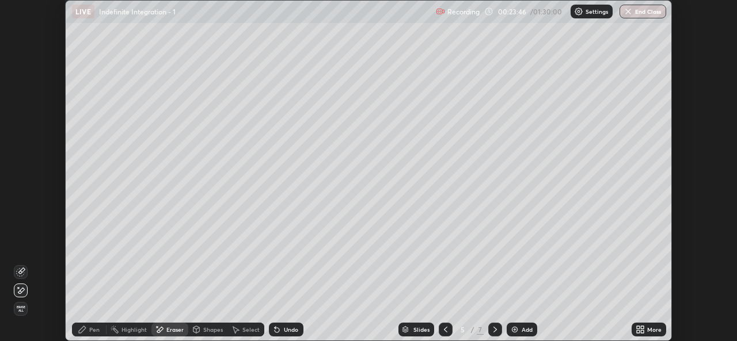
click at [642, 328] on icon at bounding box center [642, 327] width 3 height 3
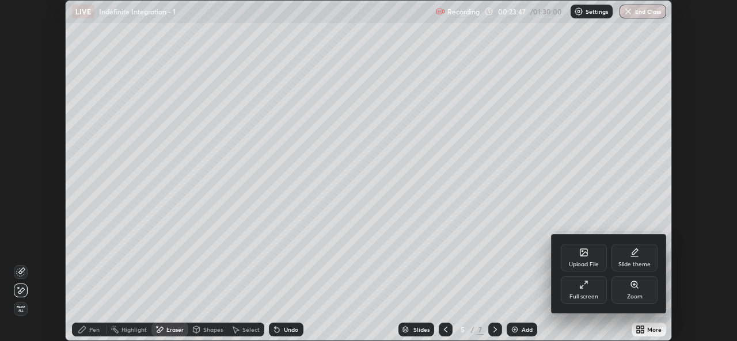
click at [583, 287] on icon at bounding box center [583, 284] width 9 height 9
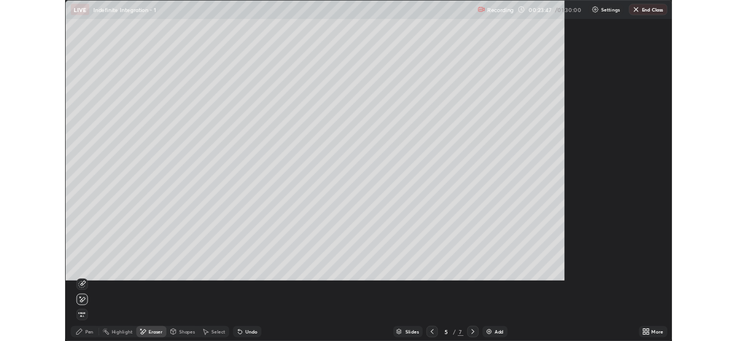
scroll to position [414, 737]
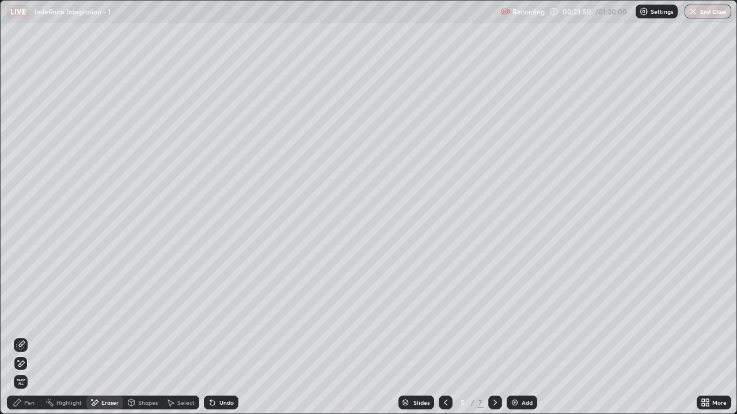
click at [29, 341] on div "Pen" at bounding box center [29, 403] width 10 height 6
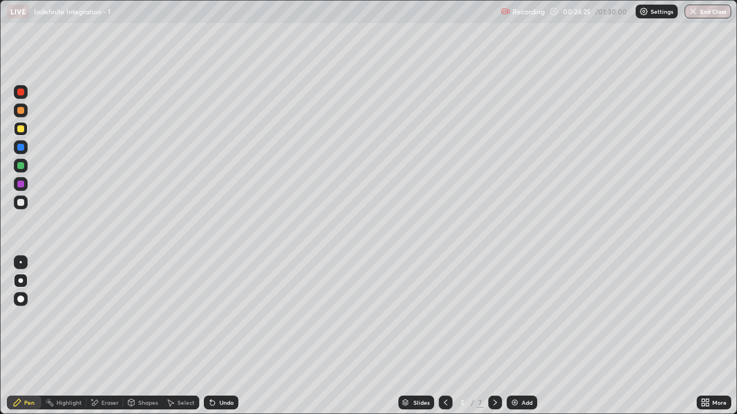
click at [223, 341] on div "Undo" at bounding box center [226, 403] width 14 height 6
click at [104, 341] on div "Eraser" at bounding box center [109, 403] width 17 height 6
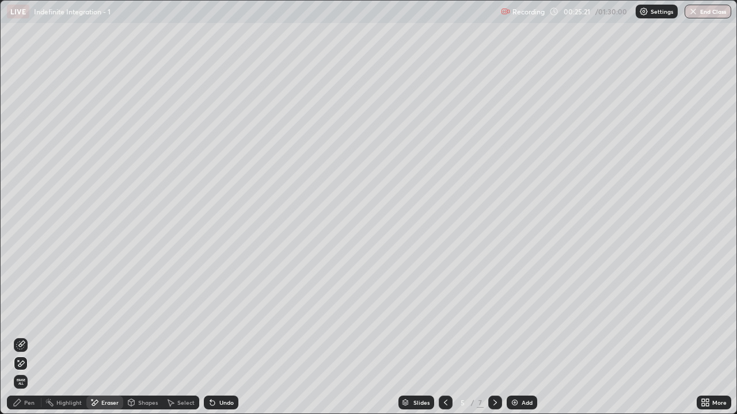
click at [28, 341] on div "Pen" at bounding box center [29, 403] width 10 height 6
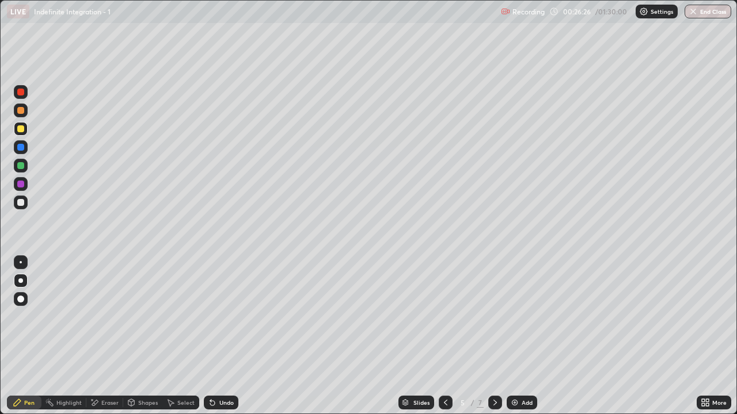
click at [102, 341] on div "Eraser" at bounding box center [104, 403] width 37 height 14
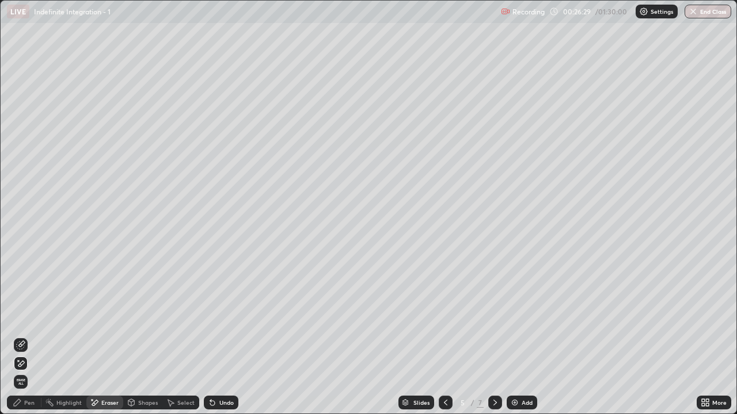
click at [28, 341] on div "Pen" at bounding box center [24, 403] width 35 height 14
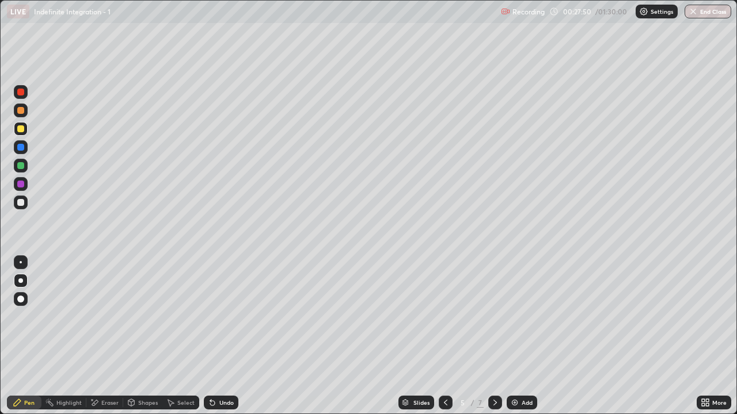
click at [493, 341] on icon at bounding box center [494, 402] width 9 height 9
click at [523, 341] on div "Add" at bounding box center [527, 403] width 11 height 6
click at [21, 203] on div at bounding box center [20, 202] width 7 height 7
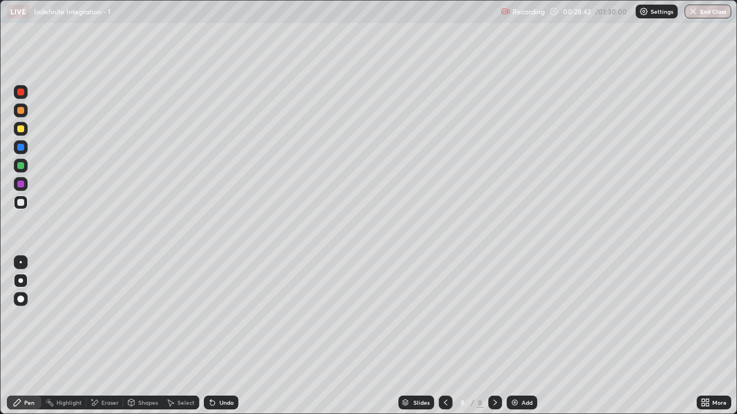
click at [444, 341] on icon at bounding box center [445, 402] width 9 height 9
click at [447, 341] on icon at bounding box center [445, 402] width 9 height 9
click at [447, 341] on div at bounding box center [446, 403] width 14 height 14
click at [492, 341] on icon at bounding box center [494, 402] width 9 height 9
click at [496, 341] on div at bounding box center [495, 403] width 14 height 14
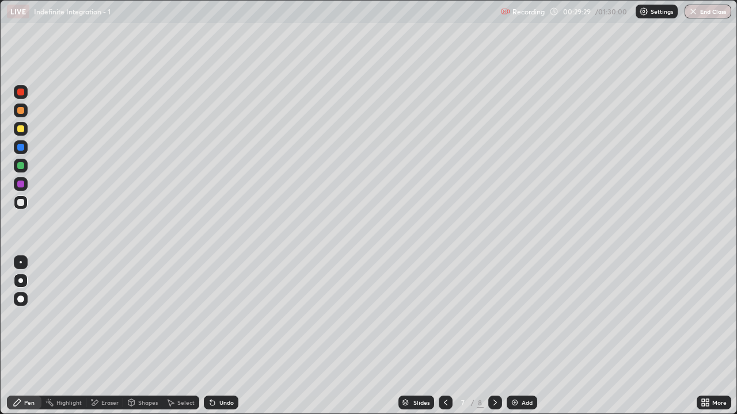
click at [496, 341] on div at bounding box center [495, 403] width 14 height 14
click at [497, 341] on div at bounding box center [495, 403] width 14 height 14
click at [18, 167] on div at bounding box center [20, 165] width 7 height 7
click at [219, 341] on div "Undo" at bounding box center [226, 403] width 14 height 6
click at [526, 341] on div "Add" at bounding box center [522, 403] width 31 height 14
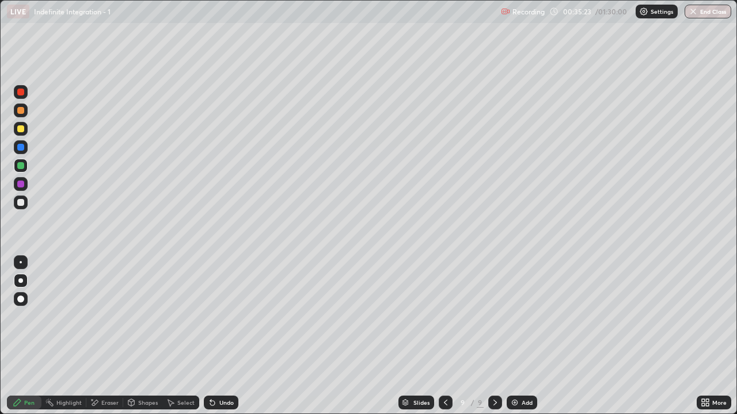
click at [180, 341] on div "Select" at bounding box center [180, 403] width 37 height 14
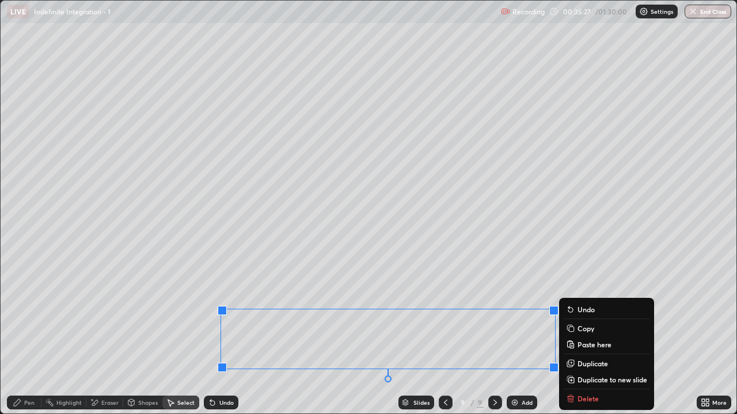
click at [586, 332] on p "Copy" at bounding box center [585, 328] width 17 height 9
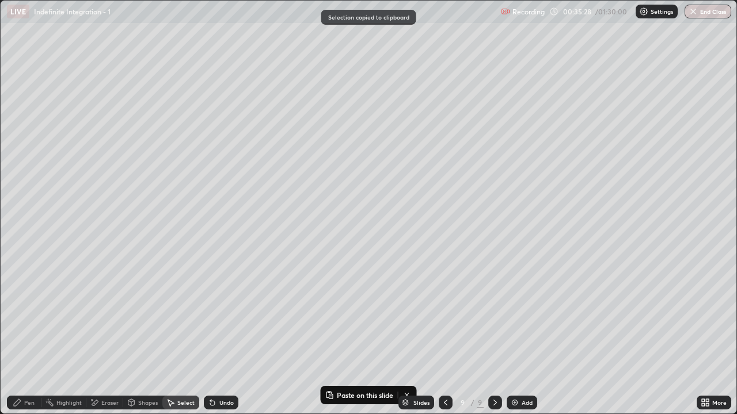
click at [445, 341] on icon at bounding box center [445, 402] width 9 height 9
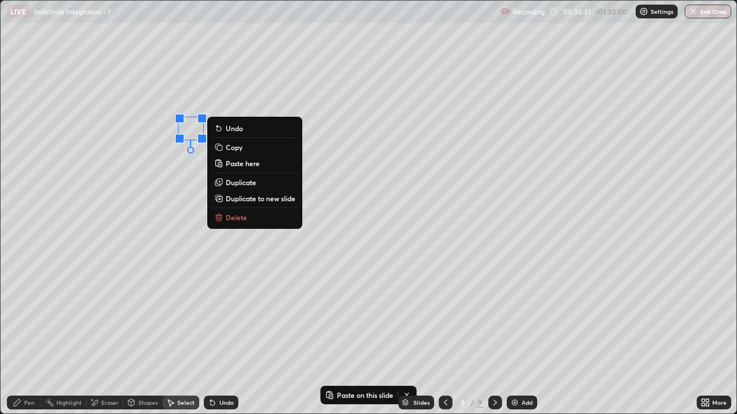
click at [254, 164] on p "Paste here" at bounding box center [243, 163] width 34 height 9
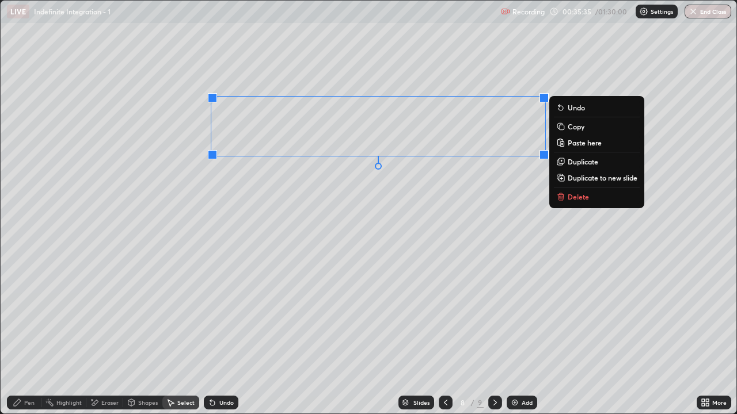
click at [298, 214] on div "0 ° Undo Copy Paste here Duplicate Duplicate to new slide Delete" at bounding box center [369, 207] width 736 height 413
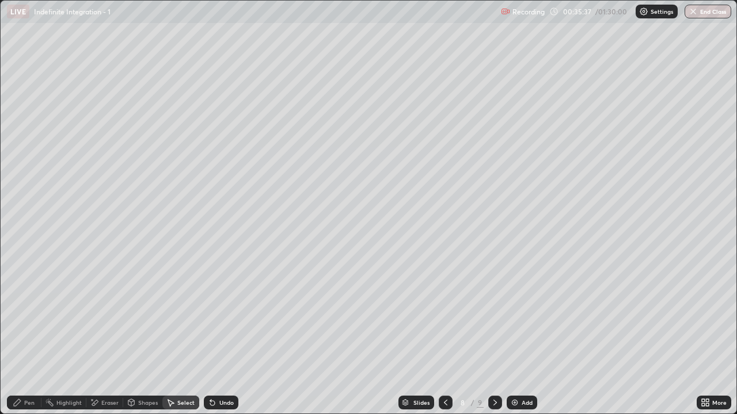
click at [496, 341] on div at bounding box center [495, 402] width 14 height 23
click at [29, 341] on div "Pen" at bounding box center [24, 403] width 35 height 14
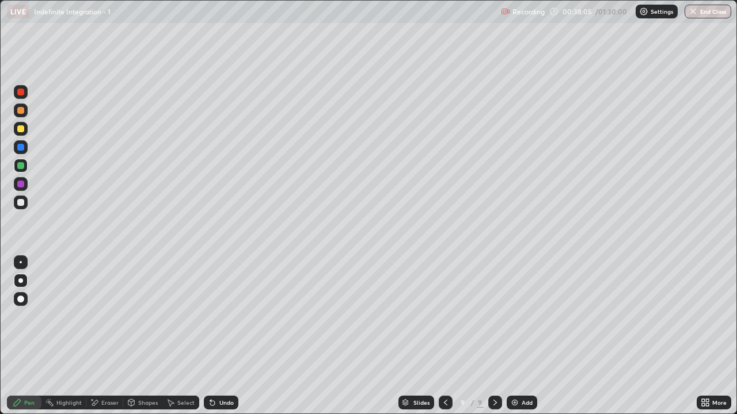
click at [21, 203] on div at bounding box center [20, 202] width 7 height 7
click at [712, 341] on div "More" at bounding box center [714, 403] width 35 height 14
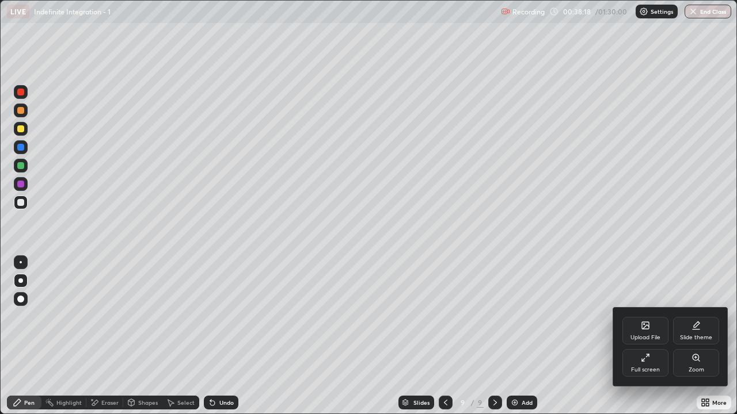
click at [644, 341] on div "Full screen" at bounding box center [645, 370] width 29 height 6
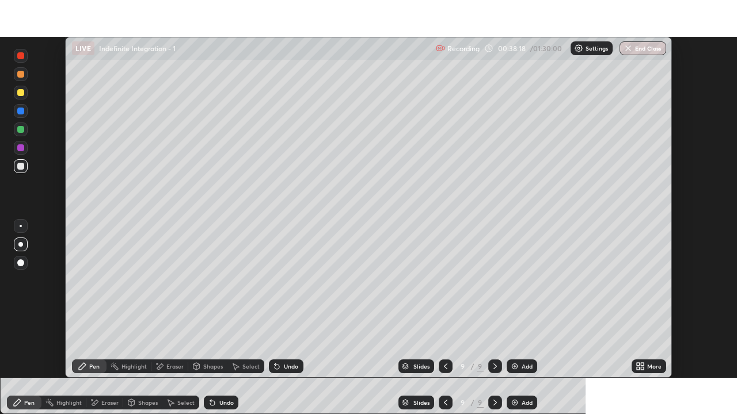
scroll to position [57228, 56833]
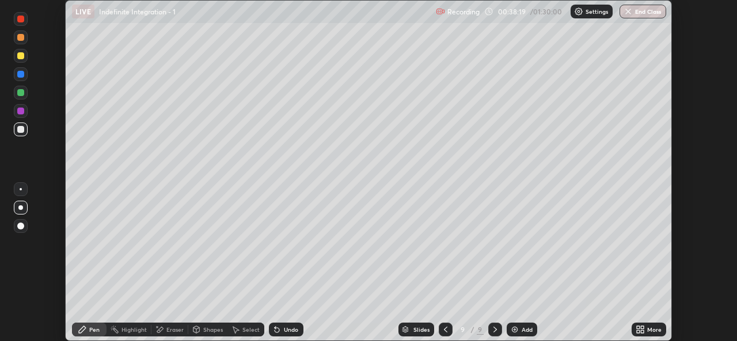
click at [649, 330] on div "More" at bounding box center [654, 330] width 14 height 6
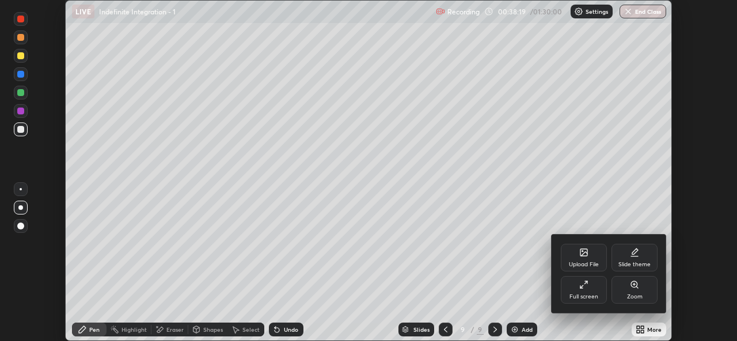
click at [589, 299] on div "Full screen" at bounding box center [583, 297] width 29 height 6
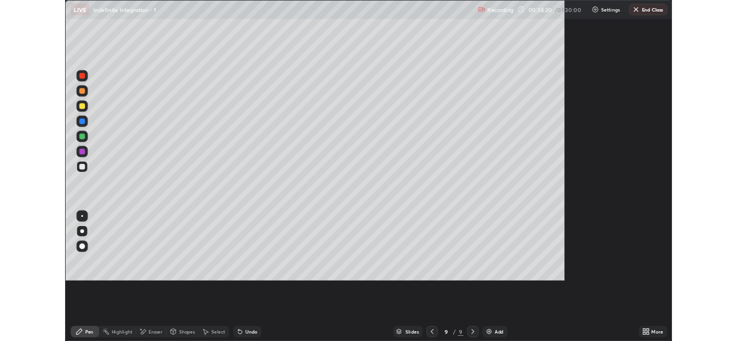
scroll to position [414, 737]
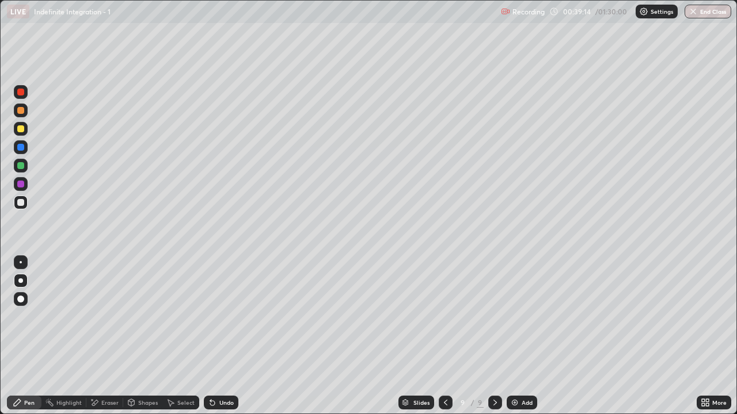
click at [226, 341] on div "Undo" at bounding box center [226, 403] width 14 height 6
click at [222, 341] on div "Undo" at bounding box center [221, 403] width 35 height 14
click at [219, 341] on div "Undo" at bounding box center [221, 403] width 35 height 14
click at [31, 341] on div "Pen" at bounding box center [29, 403] width 10 height 6
click at [22, 203] on div at bounding box center [20, 202] width 7 height 7
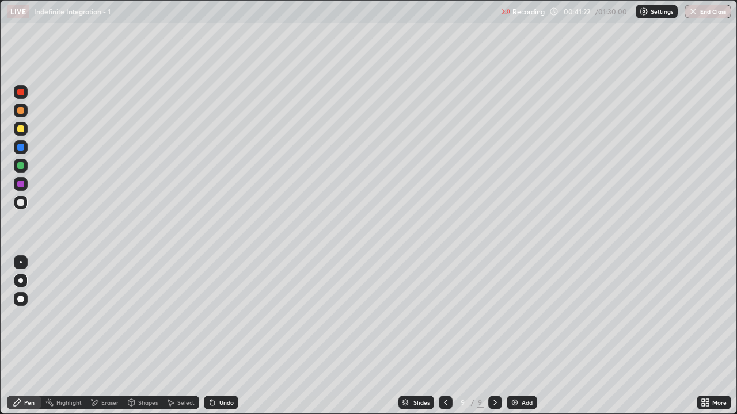
click at [523, 341] on div "Add" at bounding box center [522, 403] width 31 height 14
click at [21, 203] on div at bounding box center [20, 202] width 7 height 7
click at [18, 168] on div at bounding box center [20, 165] width 7 height 7
click at [444, 341] on icon at bounding box center [444, 402] width 9 height 9
click at [492, 341] on div at bounding box center [495, 403] width 14 height 14
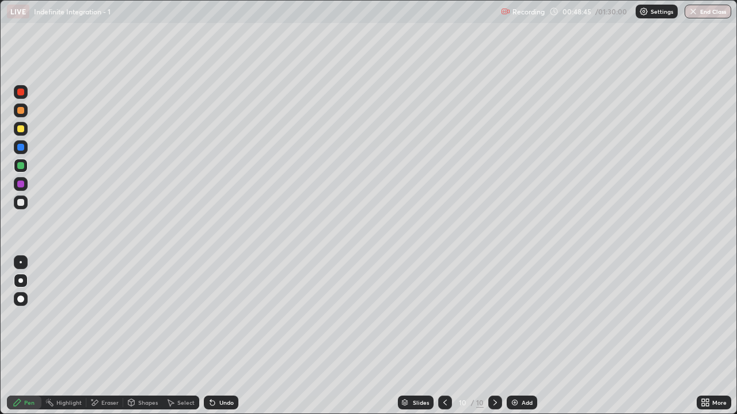
click at [443, 341] on icon at bounding box center [444, 403] width 3 height 6
click at [444, 341] on icon at bounding box center [444, 402] width 9 height 9
click at [494, 341] on icon at bounding box center [494, 402] width 9 height 9
click at [217, 341] on div "Undo" at bounding box center [221, 403] width 35 height 14
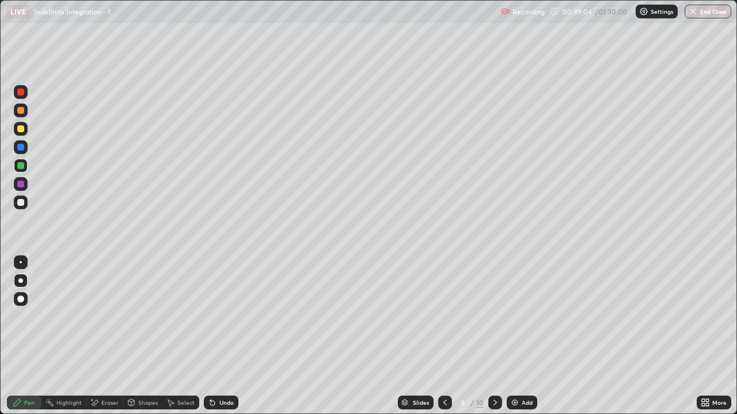
click at [494, 341] on icon at bounding box center [494, 402] width 9 height 9
click at [491, 341] on icon at bounding box center [494, 402] width 9 height 9
click at [525, 341] on div "Add" at bounding box center [527, 403] width 11 height 6
click at [22, 205] on div at bounding box center [20, 202] width 7 height 7
click at [105, 341] on div "Eraser" at bounding box center [104, 403] width 37 height 14
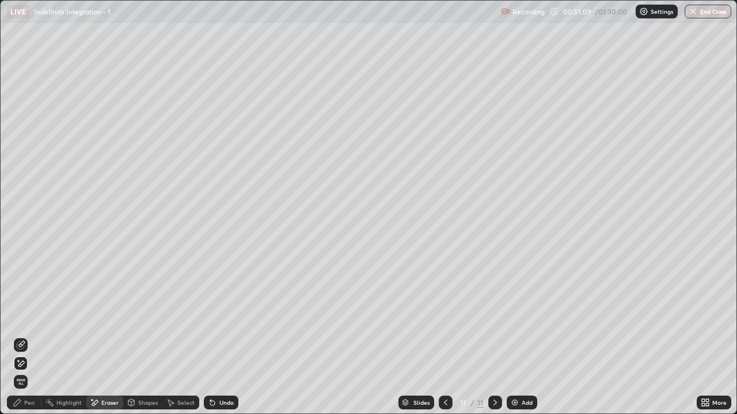
click at [36, 341] on div "Pen" at bounding box center [24, 403] width 35 height 14
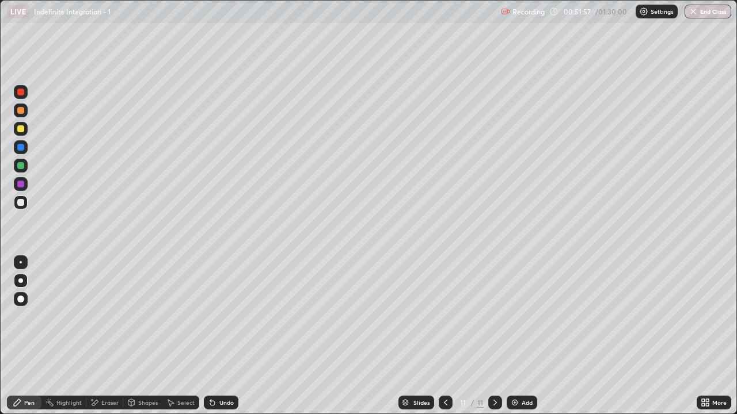
click at [227, 341] on div "Undo" at bounding box center [221, 403] width 35 height 14
click at [180, 341] on div "Select" at bounding box center [185, 403] width 17 height 6
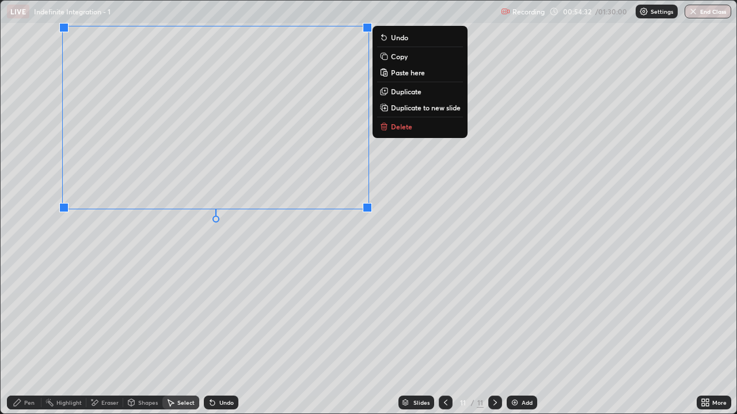
click at [392, 109] on p "Duplicate to new slide" at bounding box center [426, 107] width 70 height 9
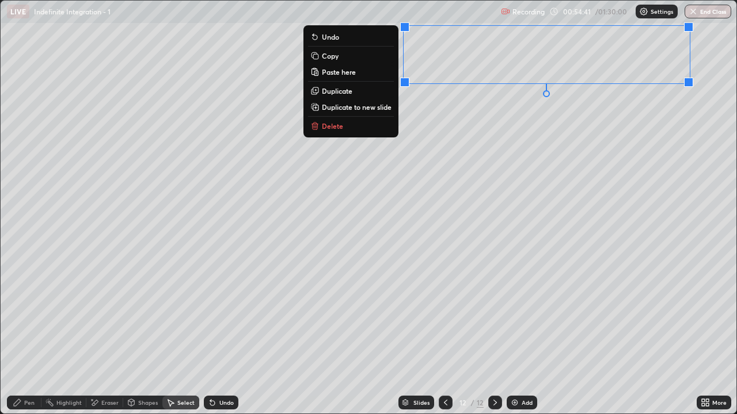
click at [106, 341] on div "Eraser" at bounding box center [104, 403] width 37 height 14
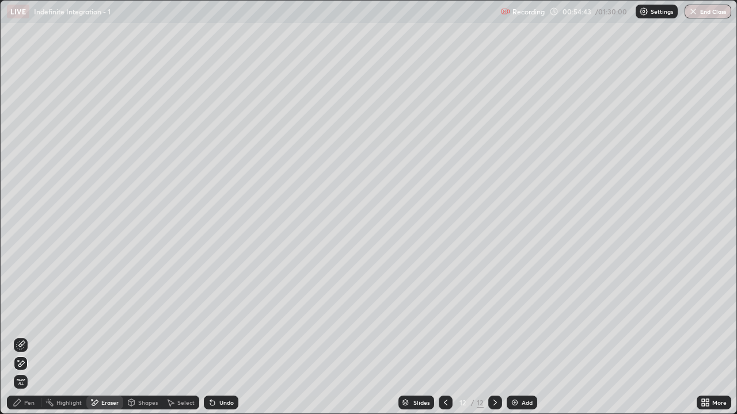
click at [27, 341] on div "Pen" at bounding box center [24, 403] width 35 height 14
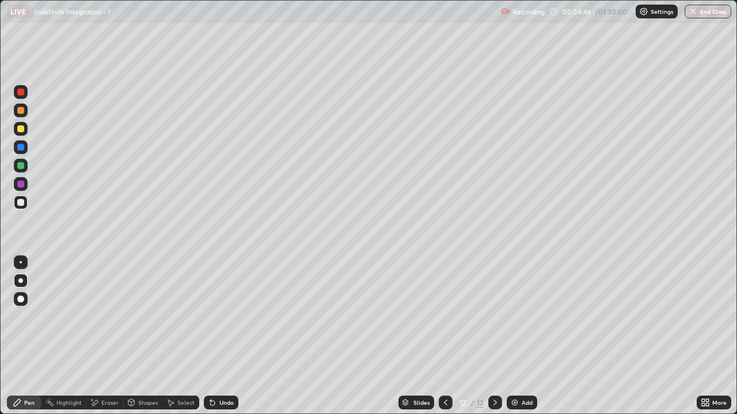
click at [709, 341] on icon at bounding box center [705, 402] width 9 height 9
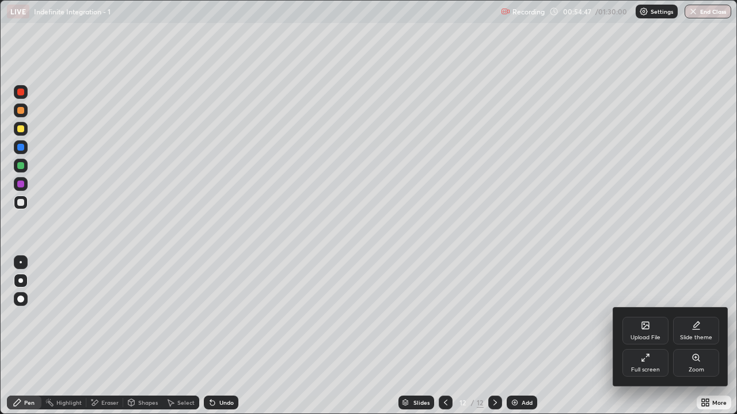
click at [645, 341] on div "Full screen" at bounding box center [645, 370] width 29 height 6
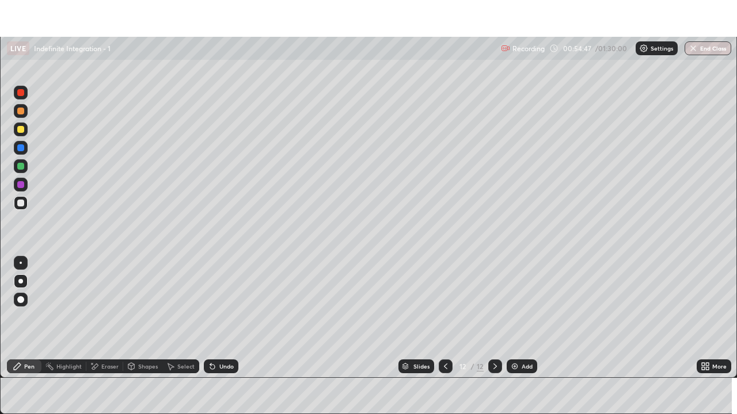
scroll to position [57228, 56833]
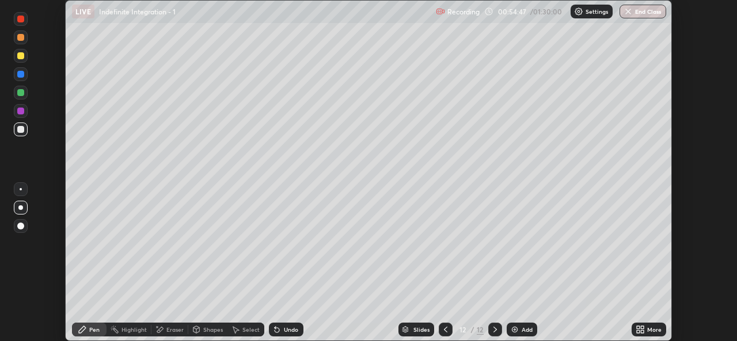
click at [644, 329] on icon at bounding box center [642, 327] width 3 height 3
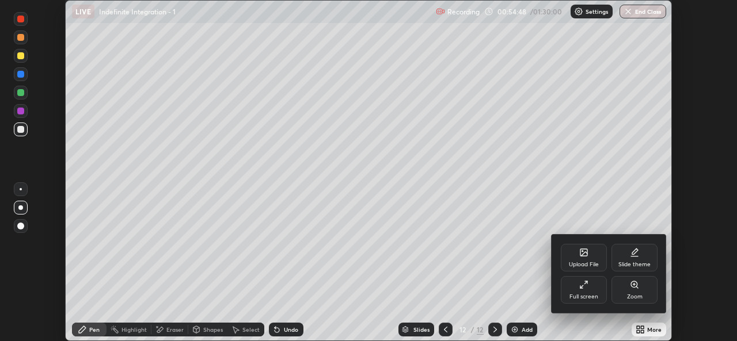
click at [577, 296] on div "Full screen" at bounding box center [583, 297] width 29 height 6
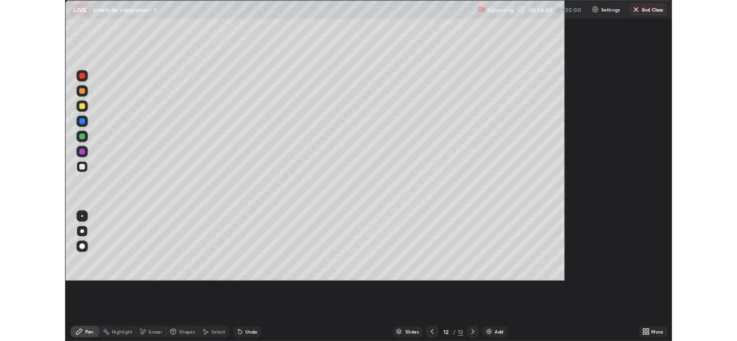
scroll to position [414, 737]
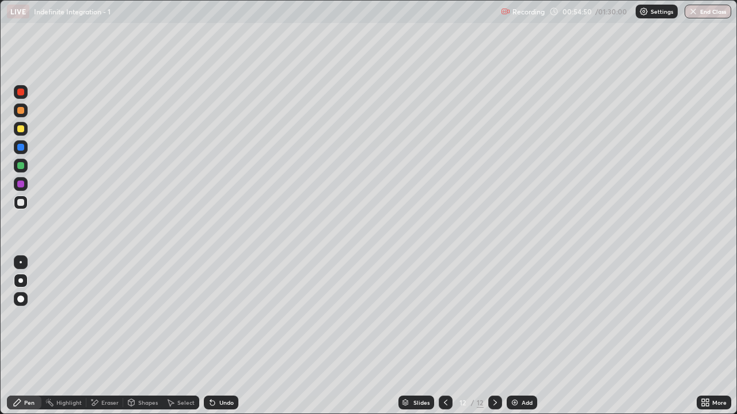
click at [21, 166] on div at bounding box center [20, 165] width 7 height 7
click at [444, 341] on icon at bounding box center [445, 402] width 9 height 9
click at [188, 341] on div "Select" at bounding box center [180, 403] width 37 height 14
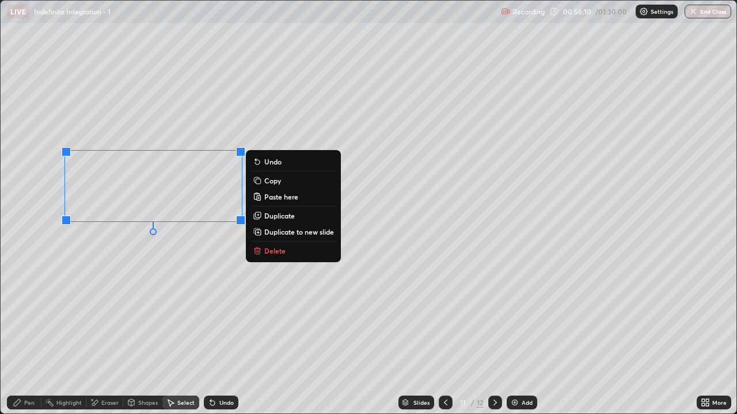
click at [271, 182] on p "Copy" at bounding box center [272, 180] width 17 height 9
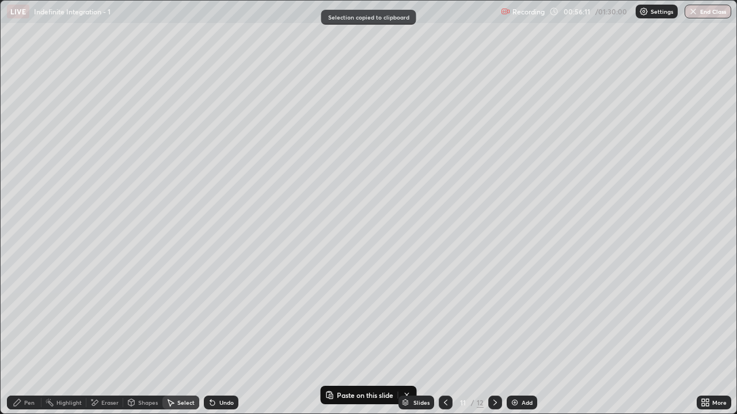
click at [494, 341] on icon at bounding box center [494, 402] width 9 height 9
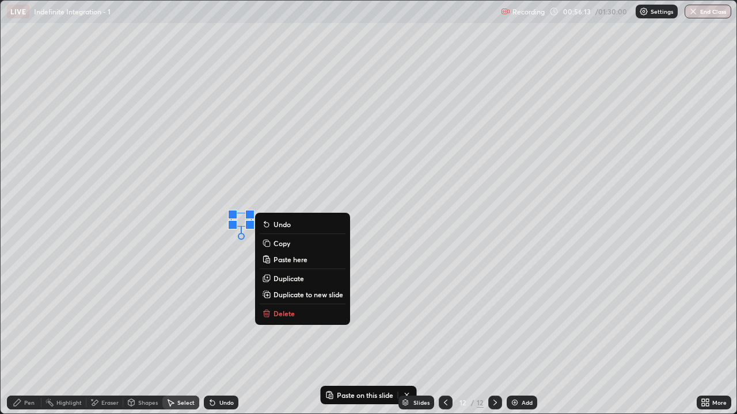
click at [289, 260] on p "Paste here" at bounding box center [290, 259] width 34 height 9
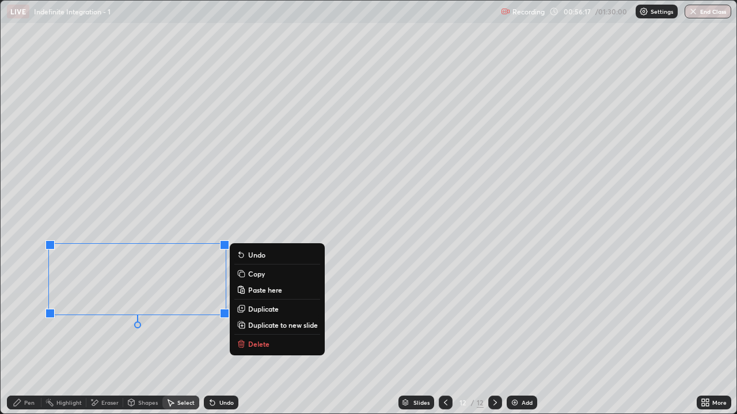
click at [24, 341] on div "Pen" at bounding box center [24, 403] width 35 height 14
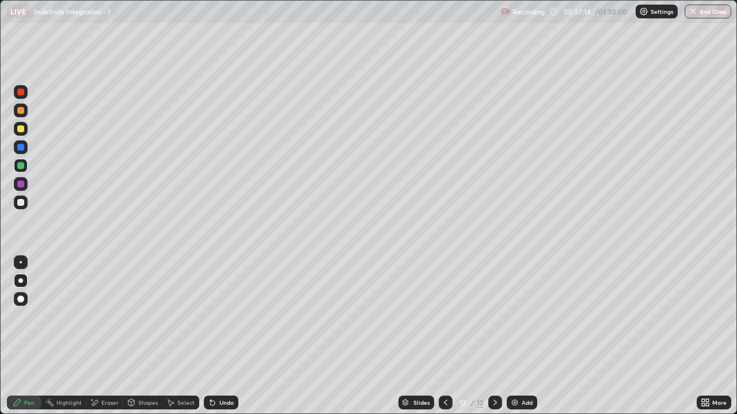
click at [714, 341] on div "More" at bounding box center [714, 403] width 35 height 14
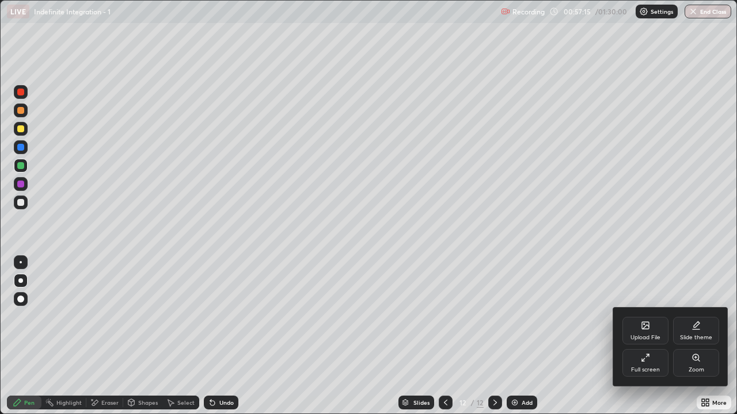
click at [649, 341] on div "Full screen" at bounding box center [645, 370] width 29 height 6
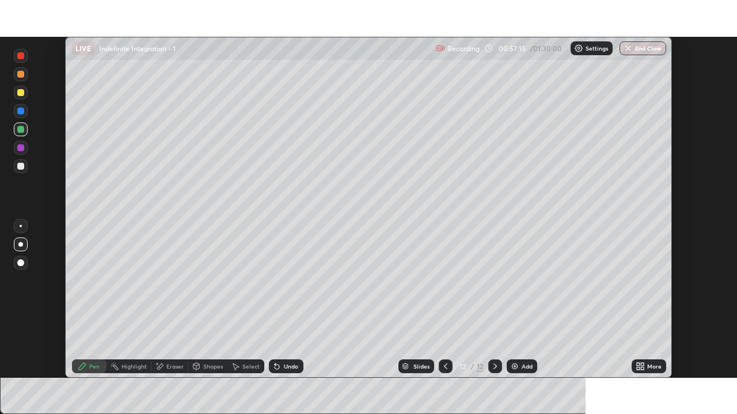
scroll to position [57228, 56833]
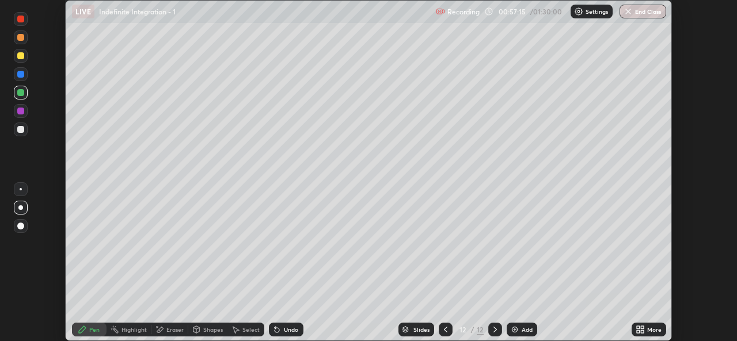
click at [651, 332] on div "More" at bounding box center [654, 330] width 14 height 6
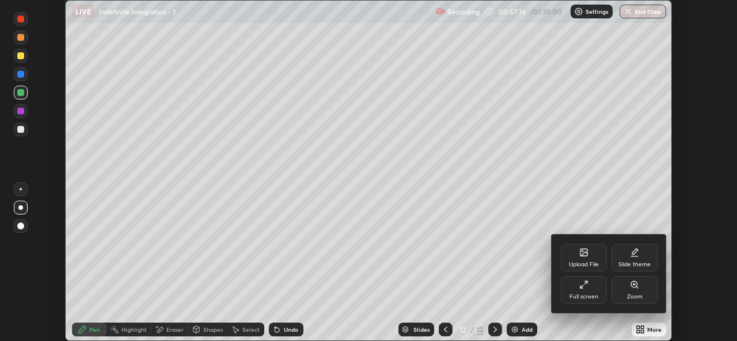
click at [588, 295] on div "Full screen" at bounding box center [583, 297] width 29 height 6
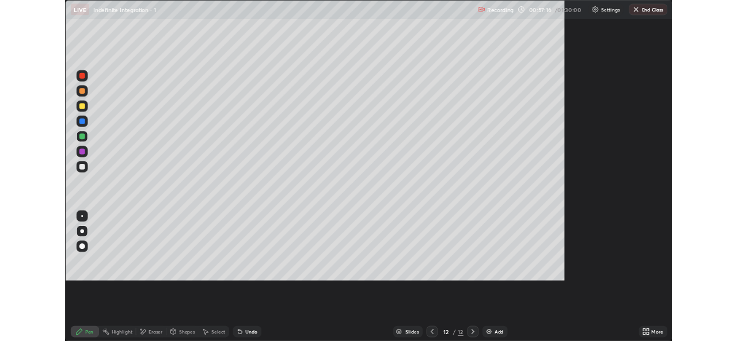
scroll to position [414, 737]
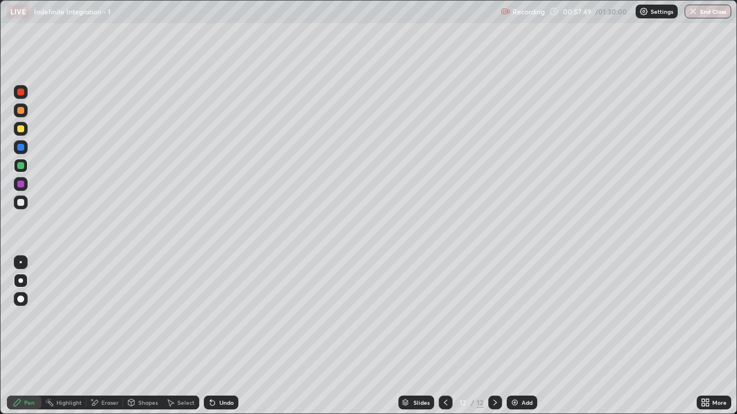
click at [178, 341] on div "Select" at bounding box center [185, 403] width 17 height 6
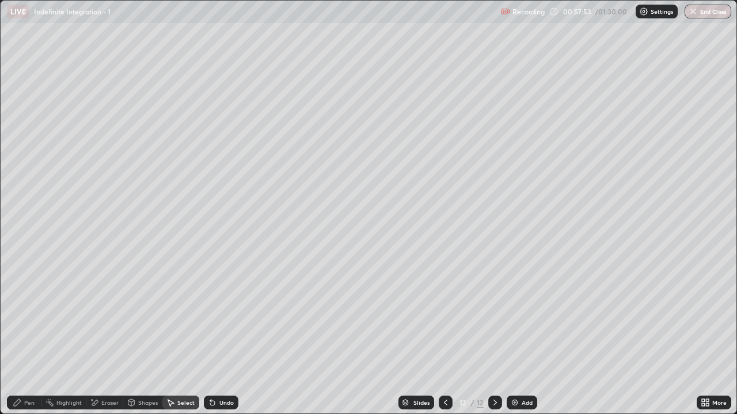
click at [444, 341] on icon at bounding box center [445, 402] width 9 height 9
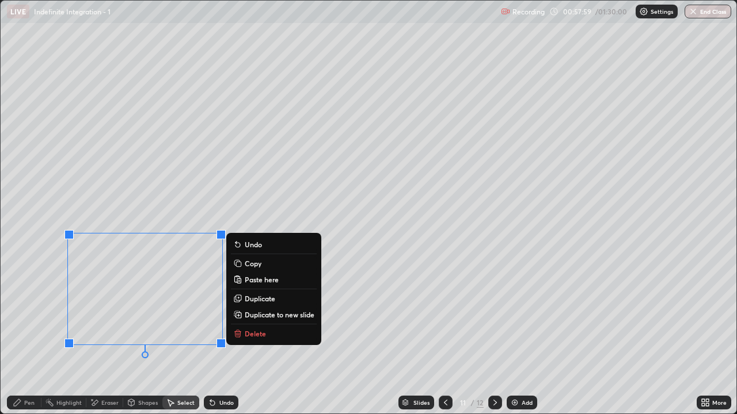
click at [256, 263] on p "Copy" at bounding box center [253, 263] width 17 height 9
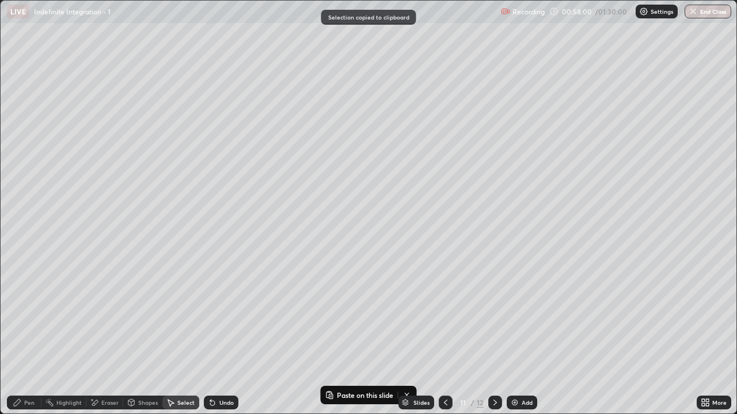
click at [494, 341] on icon at bounding box center [494, 402] width 9 height 9
click at [519, 341] on div "Add" at bounding box center [522, 403] width 31 height 14
click at [162, 109] on div "0 ° Undo Copy Paste here Duplicate Duplicate to new slide Delete" at bounding box center [369, 207] width 736 height 413
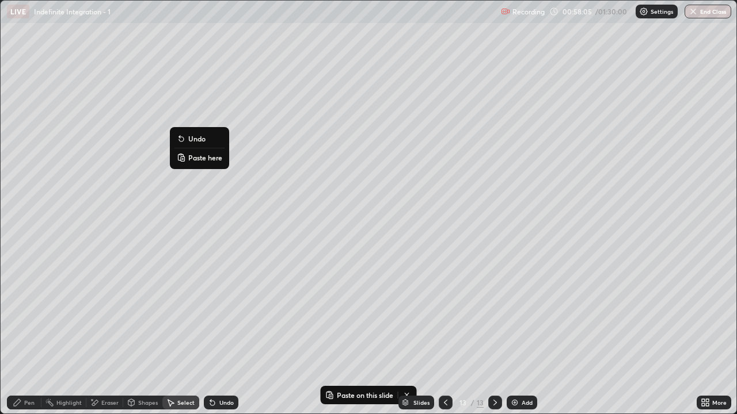
click at [205, 159] on p "Paste here" at bounding box center [205, 157] width 34 height 9
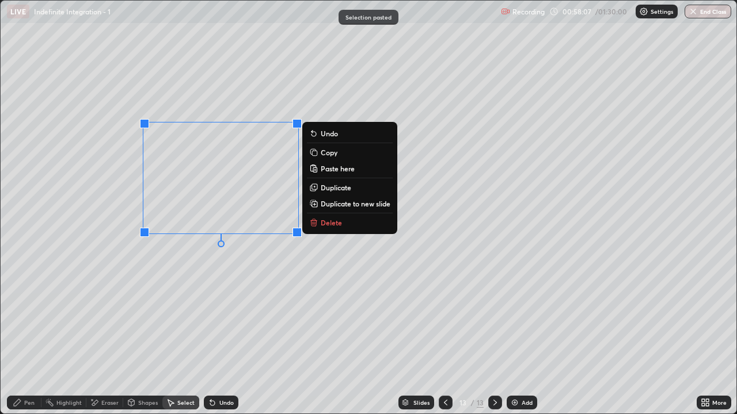
click at [216, 280] on div "0 ° Undo Copy Paste here Duplicate Duplicate to new slide Delete" at bounding box center [369, 207] width 736 height 413
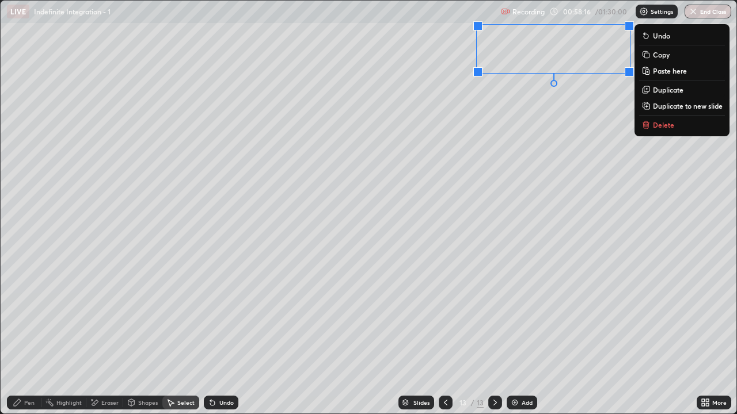
click at [25, 341] on div "Pen" at bounding box center [24, 403] width 35 height 14
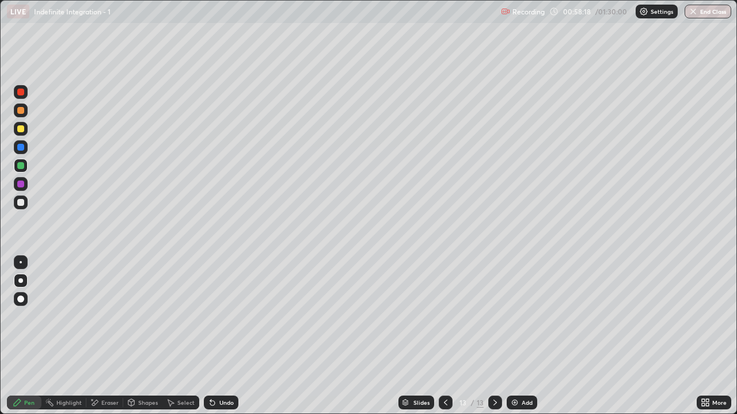
click at [706, 341] on icon at bounding box center [707, 405] width 3 height 3
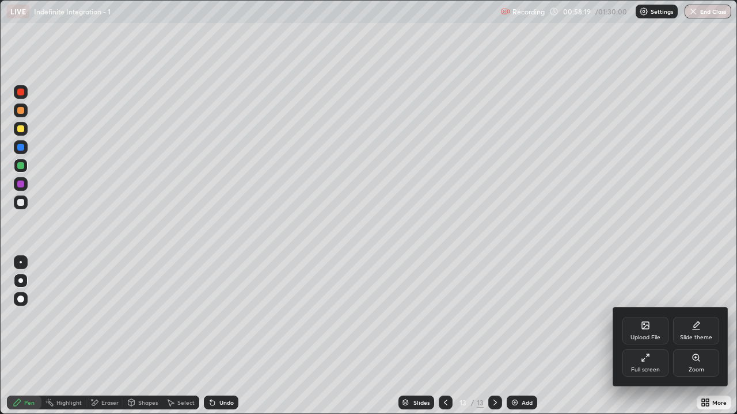
click at [648, 341] on div "Full screen" at bounding box center [645, 370] width 29 height 6
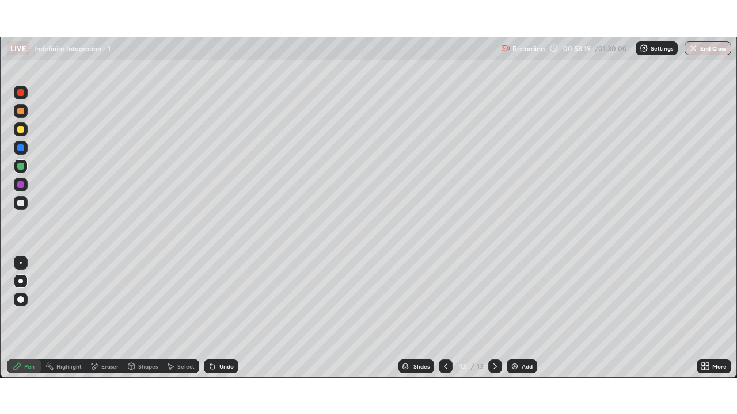
scroll to position [57228, 56833]
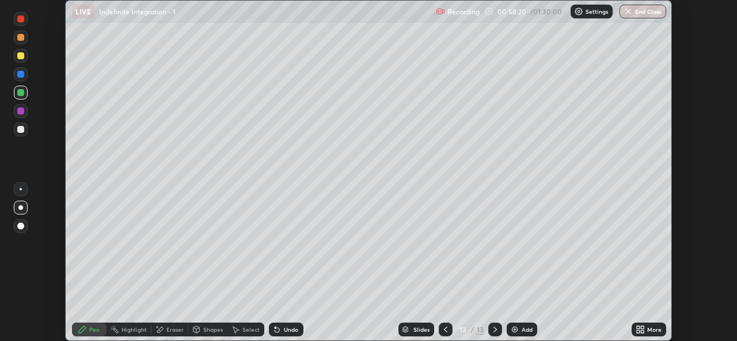
click at [653, 330] on div "More" at bounding box center [654, 330] width 14 height 6
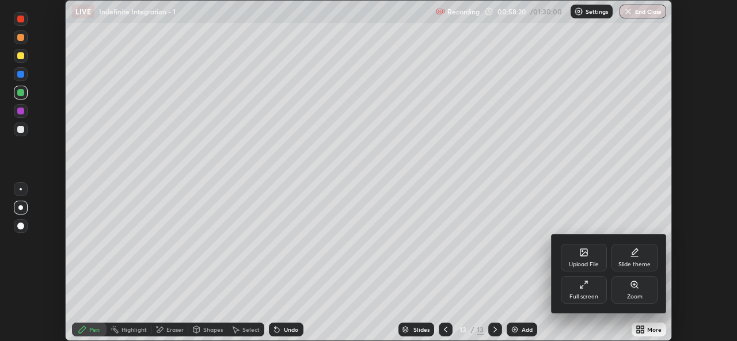
click at [581, 294] on div "Full screen" at bounding box center [583, 297] width 29 height 6
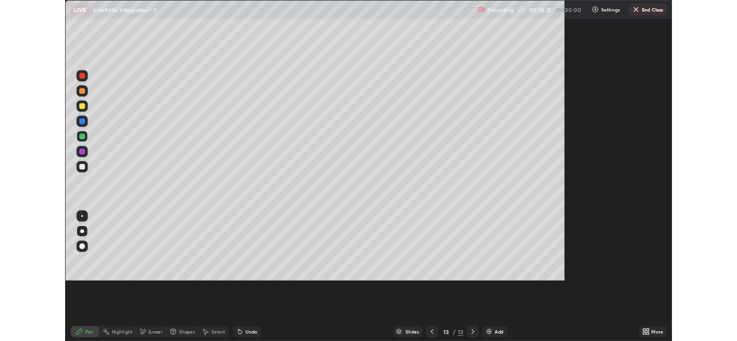
scroll to position [414, 737]
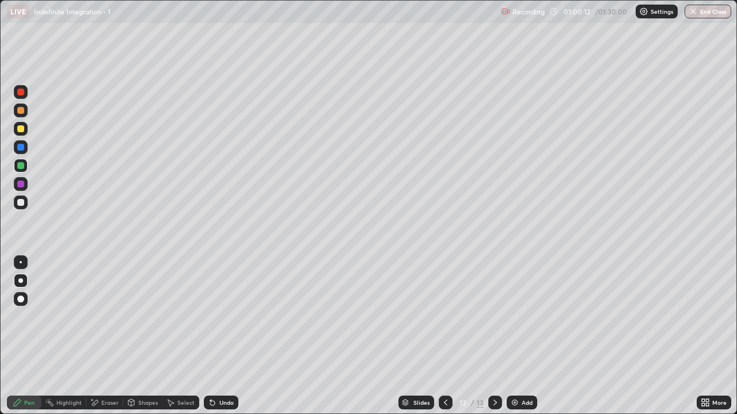
click at [100, 341] on div "Eraser" at bounding box center [104, 403] width 37 height 14
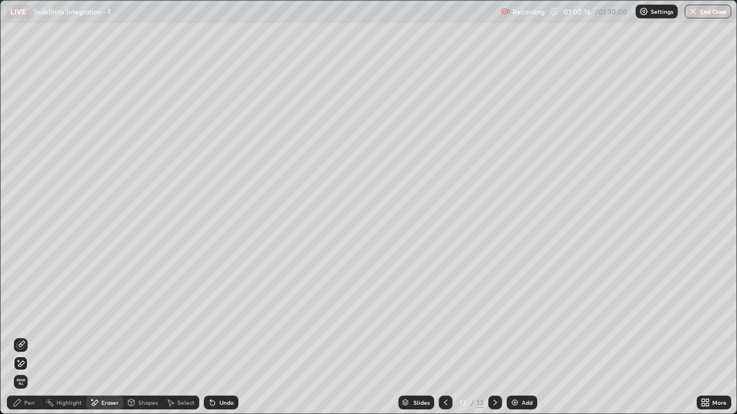
click at [29, 341] on div "Pen" at bounding box center [29, 403] width 10 height 6
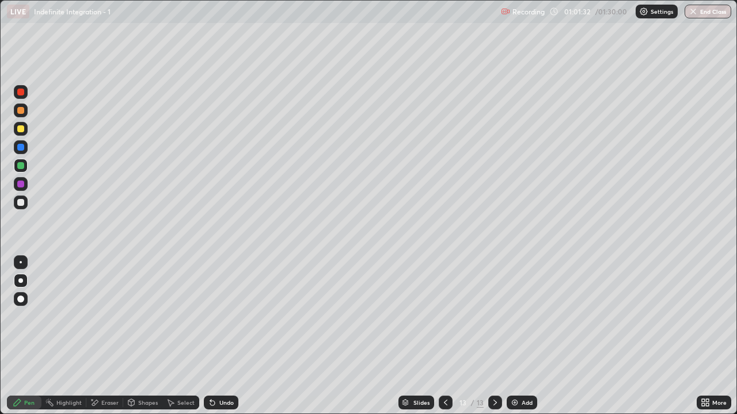
click at [223, 341] on div "Undo" at bounding box center [226, 403] width 14 height 6
click at [224, 341] on div "Undo" at bounding box center [221, 403] width 35 height 14
click at [527, 341] on div "Add" at bounding box center [522, 403] width 31 height 14
click at [448, 341] on icon at bounding box center [445, 402] width 9 height 9
click at [493, 341] on div at bounding box center [495, 403] width 14 height 14
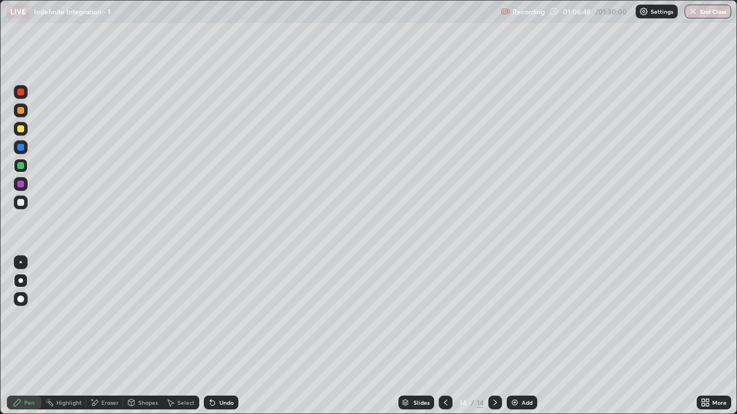
click at [444, 341] on icon at bounding box center [445, 402] width 9 height 9
click at [445, 341] on icon at bounding box center [445, 402] width 9 height 9
click at [443, 341] on div at bounding box center [446, 403] width 14 height 14
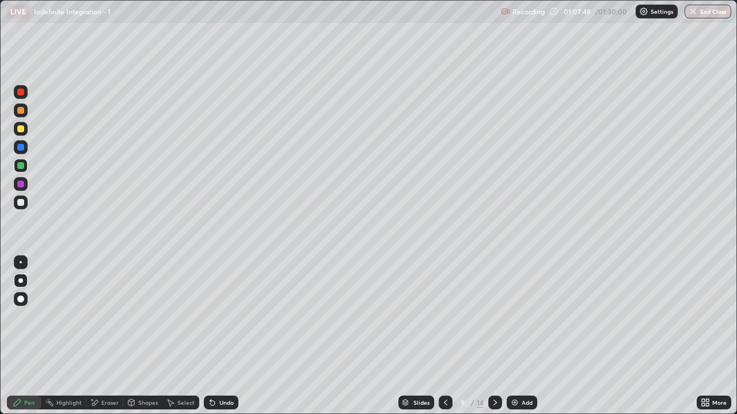
click at [492, 341] on div at bounding box center [495, 403] width 14 height 14
click at [444, 341] on icon at bounding box center [445, 402] width 9 height 9
click at [493, 341] on icon at bounding box center [494, 402] width 9 height 9
click at [492, 341] on icon at bounding box center [494, 402] width 9 height 9
click at [493, 341] on div at bounding box center [495, 403] width 14 height 14
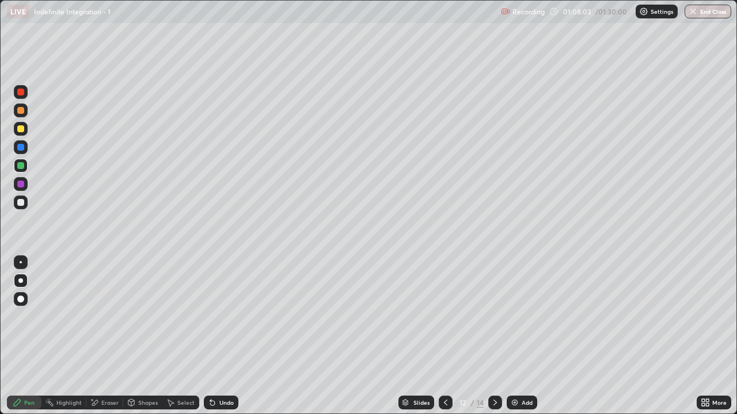
click at [444, 341] on icon at bounding box center [445, 402] width 9 height 9
click at [494, 341] on icon at bounding box center [494, 402] width 9 height 9
click at [493, 341] on icon at bounding box center [494, 403] width 3 height 6
click at [494, 341] on icon at bounding box center [494, 402] width 9 height 9
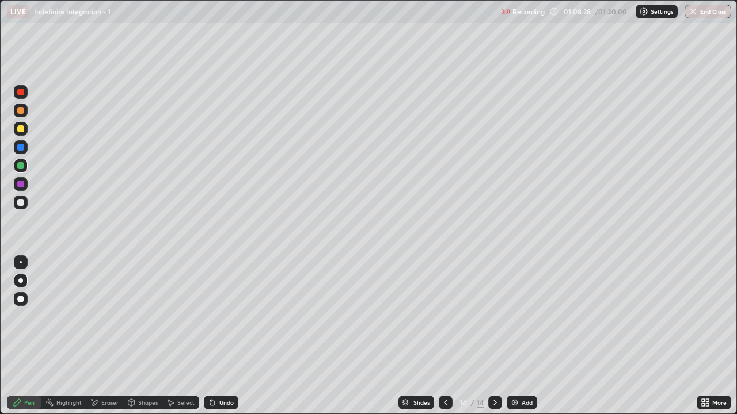
click at [524, 341] on div "Add" at bounding box center [527, 403] width 11 height 6
click at [24, 166] on div at bounding box center [20, 165] width 7 height 7
click at [520, 341] on div "Add" at bounding box center [522, 403] width 31 height 14
click at [22, 129] on div at bounding box center [20, 129] width 7 height 7
click at [19, 208] on div at bounding box center [21, 203] width 14 height 14
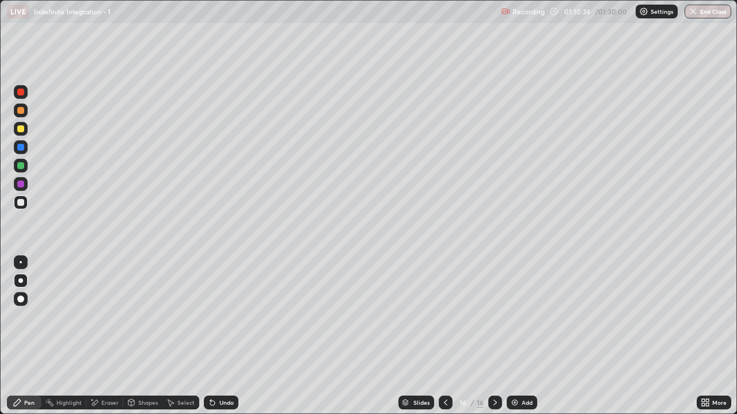
click at [102, 341] on div "Eraser" at bounding box center [109, 403] width 17 height 6
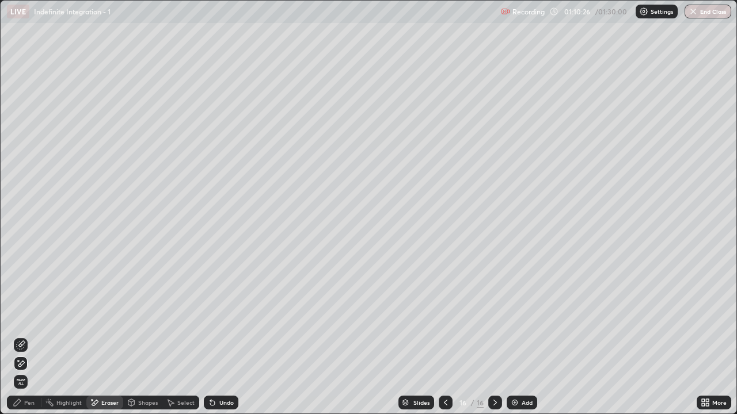
click at [30, 341] on div "Pen" at bounding box center [24, 403] width 35 height 14
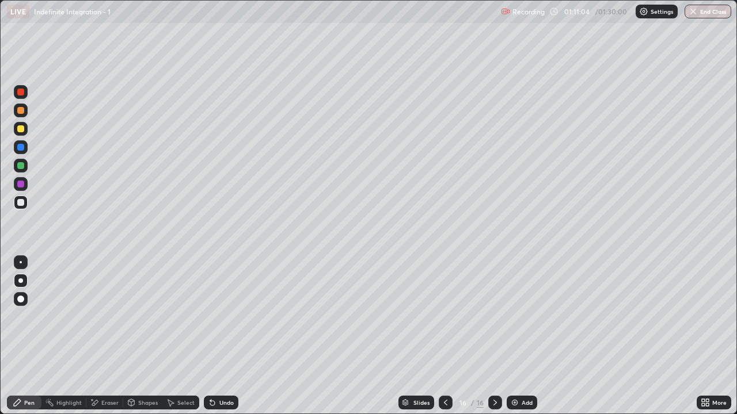
click at [222, 341] on div "Undo" at bounding box center [226, 403] width 14 height 6
click at [101, 341] on div "Eraser" at bounding box center [109, 403] width 17 height 6
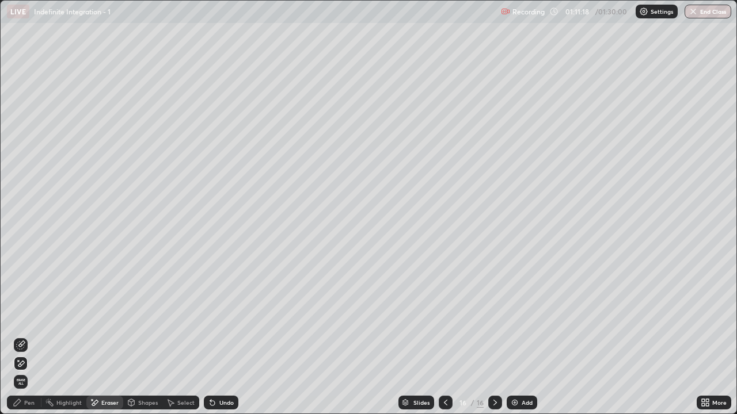
click at [29, 341] on div "Pen" at bounding box center [24, 403] width 35 height 14
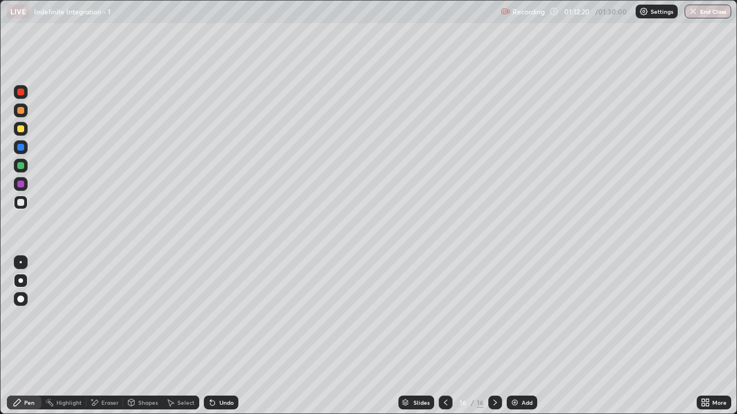
click at [439, 341] on div at bounding box center [446, 403] width 14 height 14
click at [21, 208] on div at bounding box center [21, 203] width 14 height 14
click at [499, 341] on div at bounding box center [495, 402] width 14 height 23
click at [523, 341] on div "Add" at bounding box center [527, 403] width 11 height 6
click at [18, 168] on div at bounding box center [20, 165] width 7 height 7
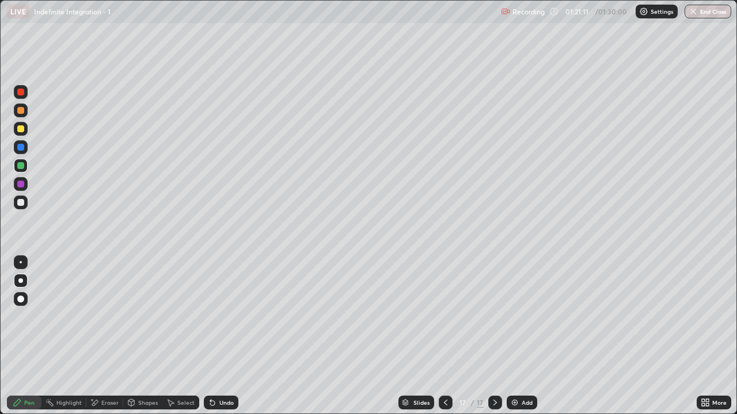
click at [444, 341] on icon at bounding box center [445, 402] width 9 height 9
click at [493, 341] on icon at bounding box center [494, 402] width 9 height 9
click at [20, 207] on div at bounding box center [21, 203] width 14 height 14
click at [182, 341] on div "Select" at bounding box center [180, 403] width 37 height 14
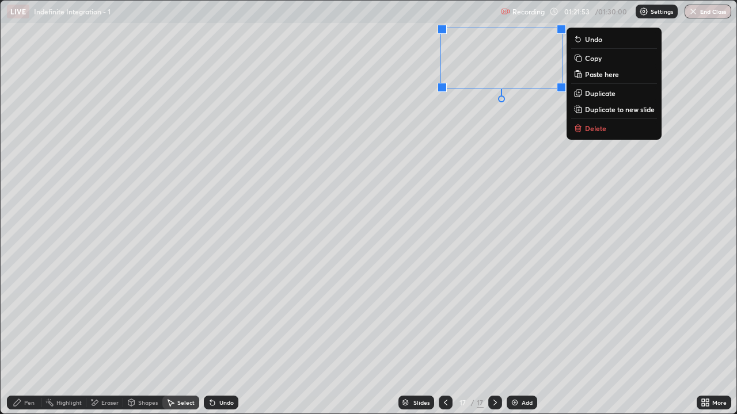
click at [28, 341] on div "Pen" at bounding box center [29, 403] width 10 height 6
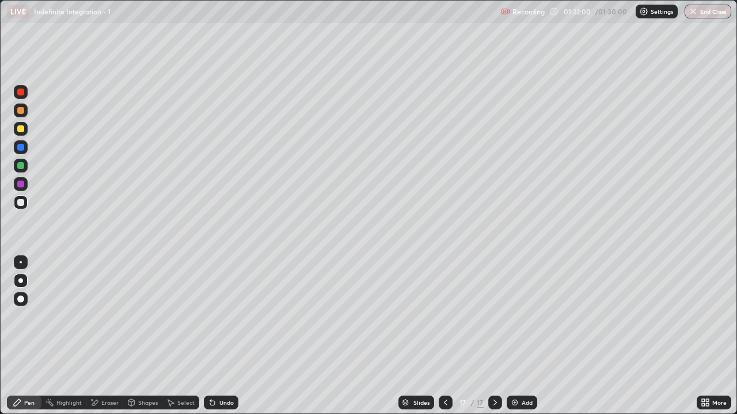
click at [709, 341] on icon at bounding box center [705, 402] width 9 height 9
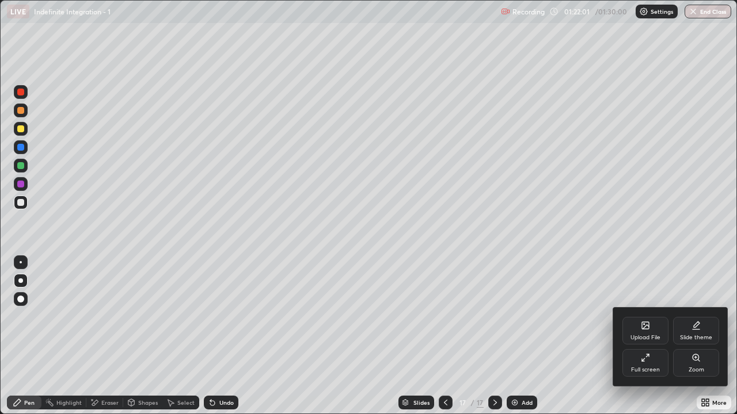
click at [653, 341] on div "Full screen" at bounding box center [645, 370] width 29 height 6
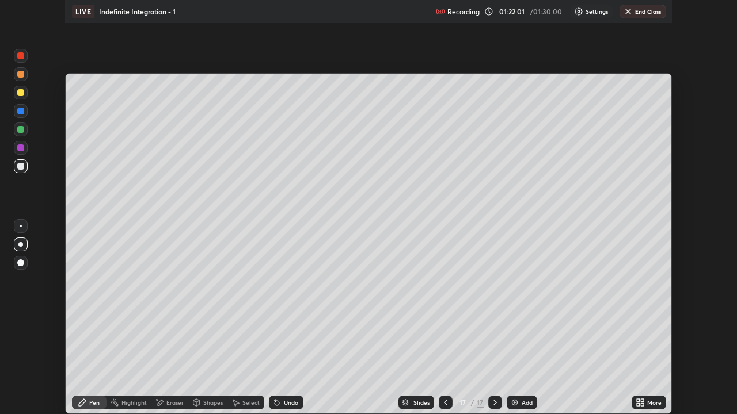
scroll to position [57228, 56833]
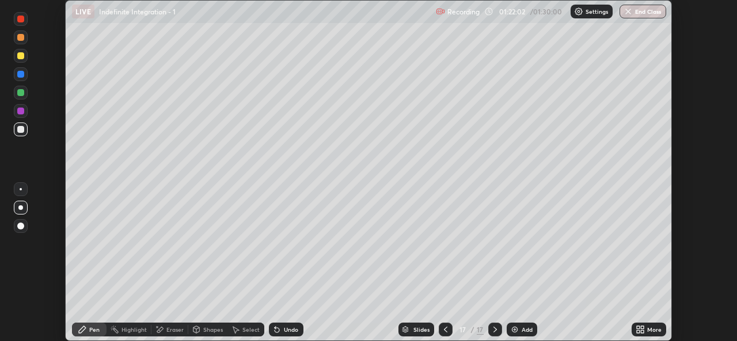
click at [645, 331] on div "More" at bounding box center [649, 330] width 35 height 14
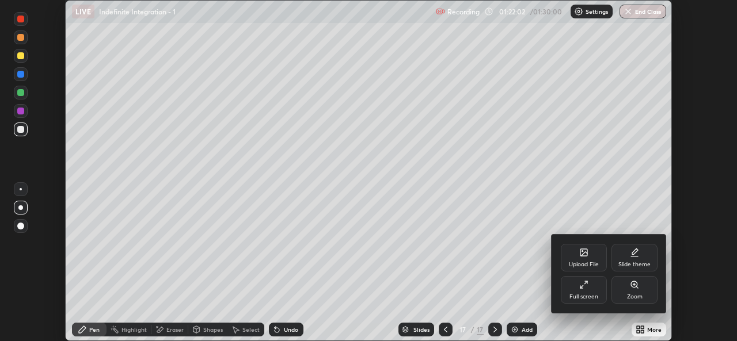
click at [579, 291] on div "Full screen" at bounding box center [584, 290] width 46 height 28
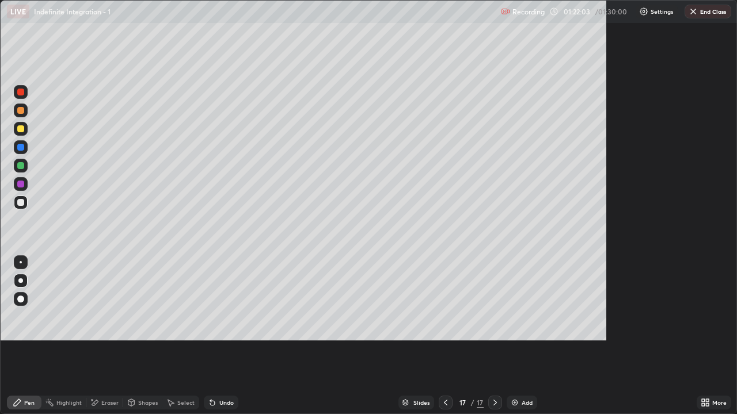
scroll to position [414, 737]
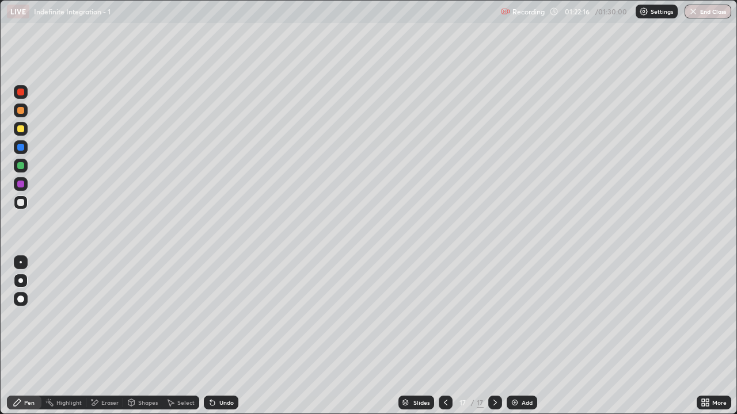
click at [98, 341] on div "Eraser" at bounding box center [104, 403] width 37 height 14
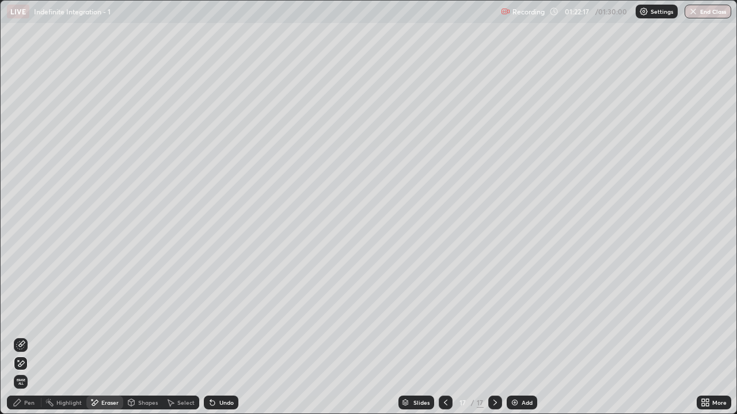
click at [32, 341] on div "Pen" at bounding box center [24, 403] width 35 height 14
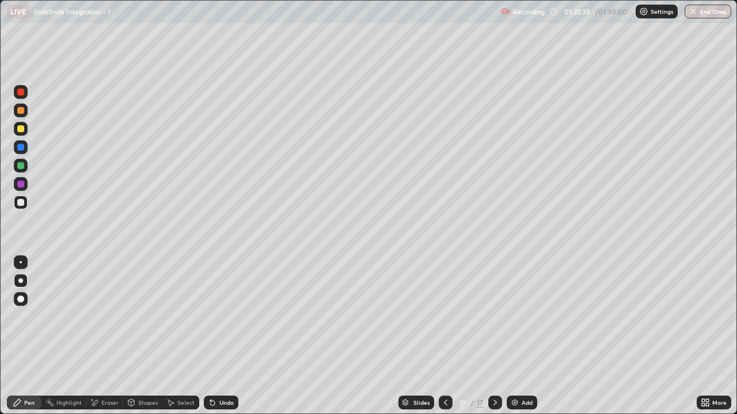
click at [19, 205] on div at bounding box center [20, 202] width 7 height 7
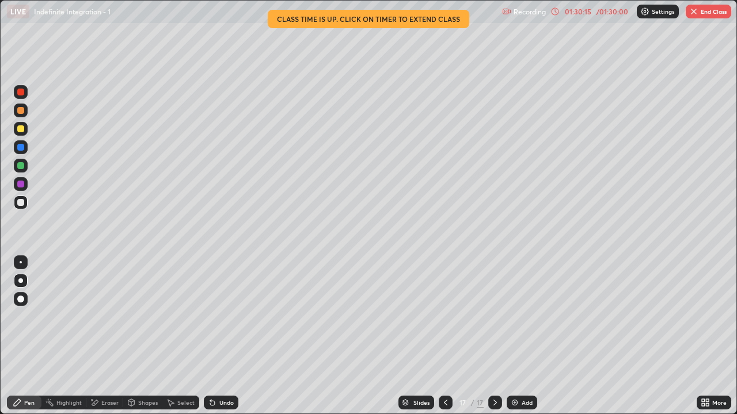
click at [526, 341] on div "Add" at bounding box center [527, 403] width 11 height 6
click at [707, 10] on button "End Class" at bounding box center [708, 12] width 45 height 14
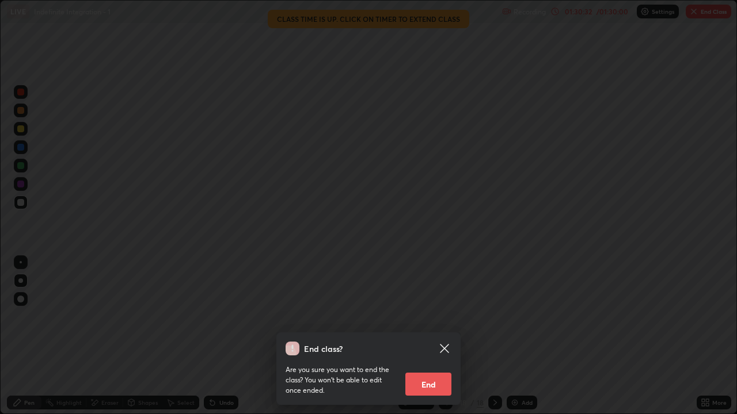
click at [420, 341] on button "End" at bounding box center [428, 384] width 46 height 23
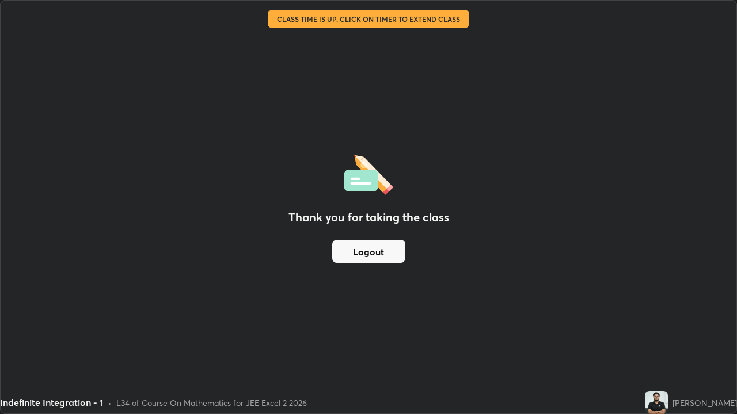
click at [372, 252] on button "Logout" at bounding box center [368, 251] width 73 height 23
